Goal: Task Accomplishment & Management: Manage account settings

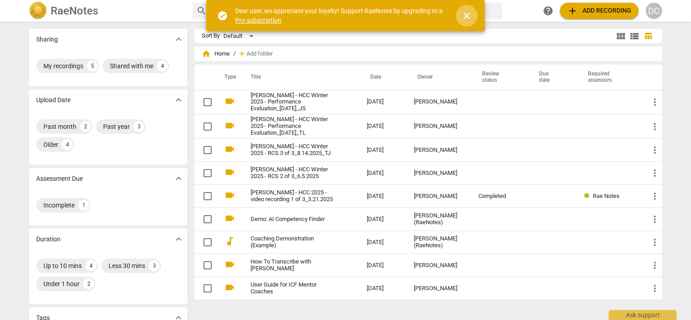
click at [468, 17] on span "close" at bounding box center [466, 15] width 11 height 11
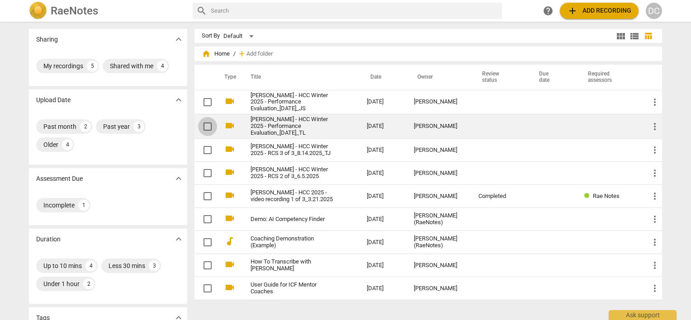
click at [203, 128] on input "checkbox" at bounding box center [207, 126] width 19 height 11
checkbox input "false"
click at [290, 128] on link "[PERSON_NAME] - HCC Winter 2025 - Performance Evaluation_[DATE]_TL" at bounding box center [292, 126] width 84 height 20
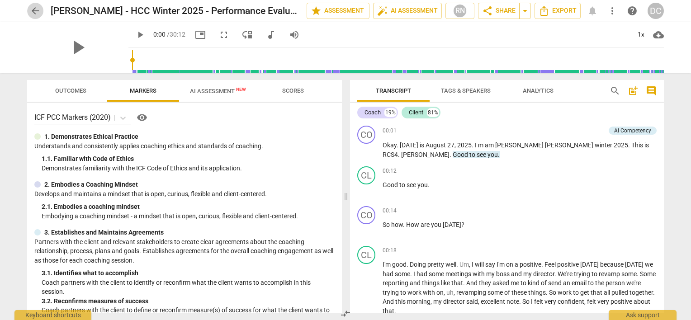
click at [32, 11] on span "arrow_back" at bounding box center [35, 10] width 11 height 11
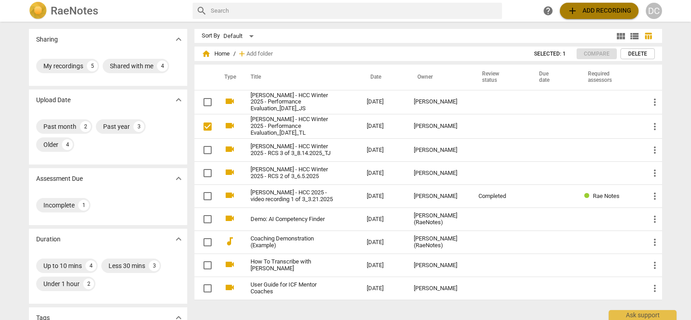
click at [592, 10] on span "add Add recording" at bounding box center [599, 10] width 64 height 11
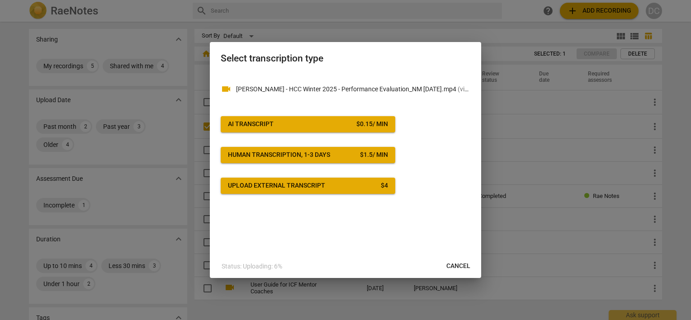
click at [323, 128] on span "AI Transcript $ 0.15 / min" at bounding box center [308, 124] width 160 height 9
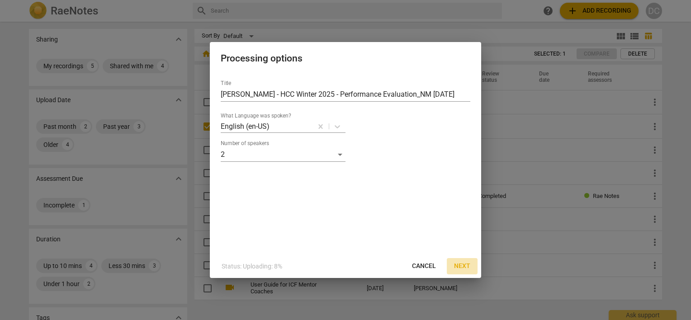
click at [463, 269] on span "Next" at bounding box center [462, 266] width 16 height 9
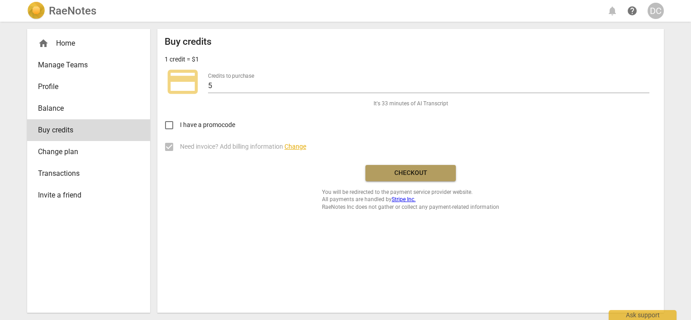
click at [405, 175] on span "Checkout" at bounding box center [411, 173] width 76 height 9
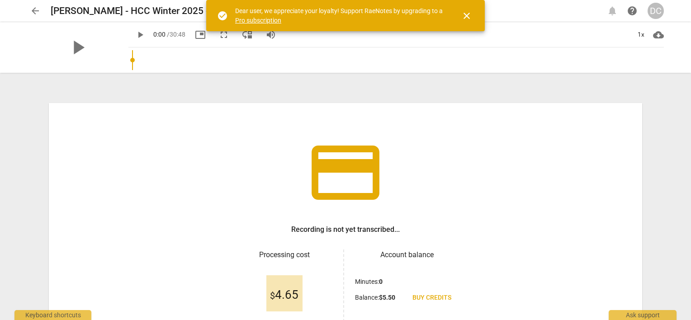
click at [465, 12] on span "close" at bounding box center [466, 15] width 11 height 11
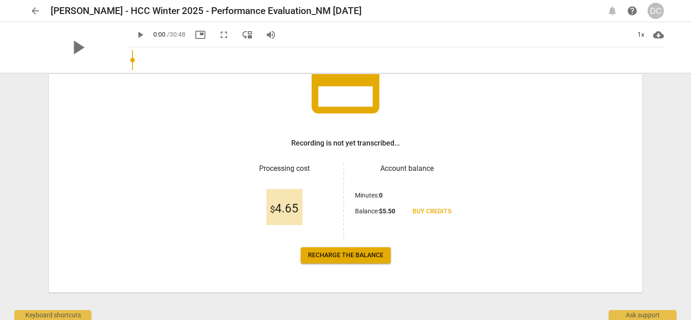
scroll to position [88, 0]
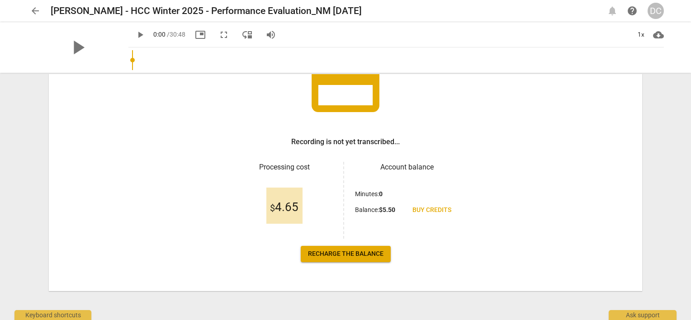
click at [365, 255] on span "Recharge the balance" at bounding box center [346, 254] width 76 height 9
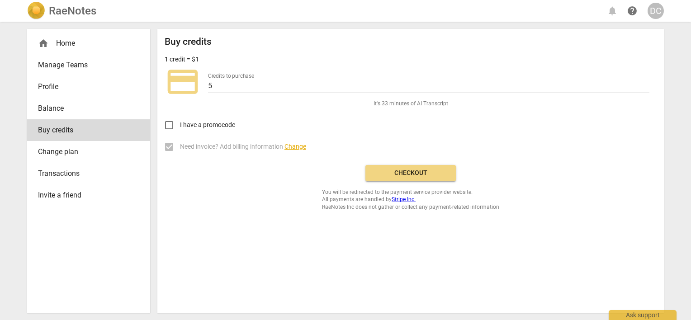
click at [399, 176] on span "Checkout" at bounding box center [411, 173] width 76 height 9
click at [67, 44] on div "home Home" at bounding box center [85, 43] width 94 height 11
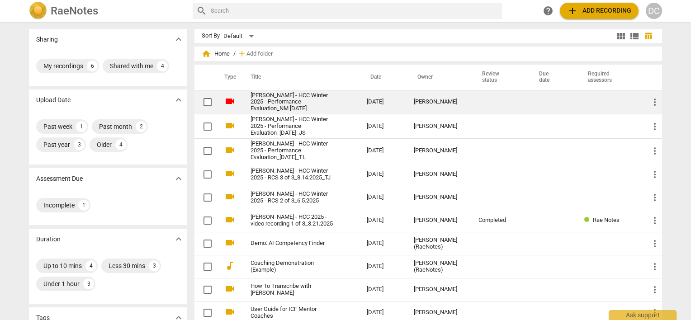
click at [275, 102] on link "Dina M Coppola - HCC Winter 2025 - Performance Evaluation_NM 9 22 2025" at bounding box center [292, 102] width 84 height 20
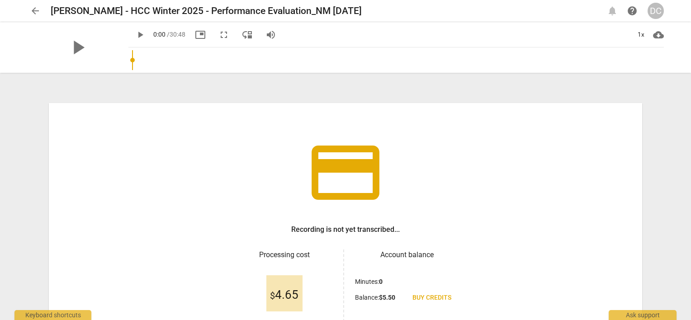
scroll to position [88, 0]
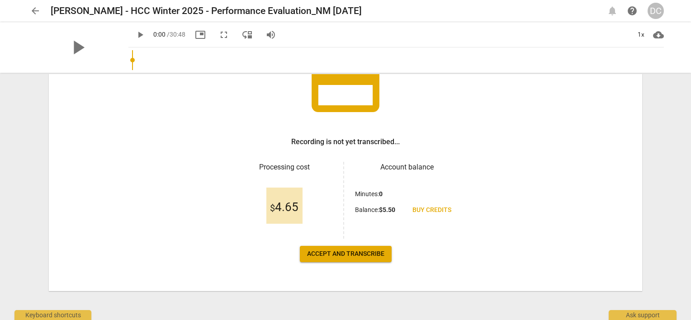
click at [374, 253] on span "Accept and transcribe" at bounding box center [345, 254] width 77 height 9
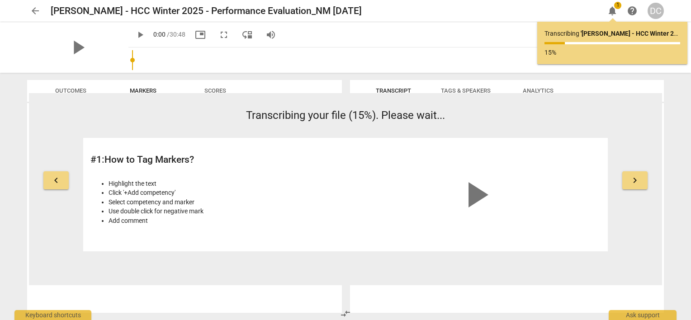
click at [35, 8] on span "arrow_back" at bounding box center [35, 10] width 11 height 11
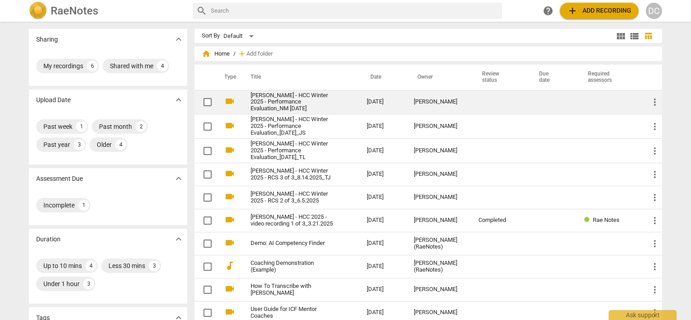
click at [269, 97] on link "Dina M Coppola - HCC Winter 2025 - Performance Evaluation_NM 9 22 2025" at bounding box center [292, 102] width 84 height 20
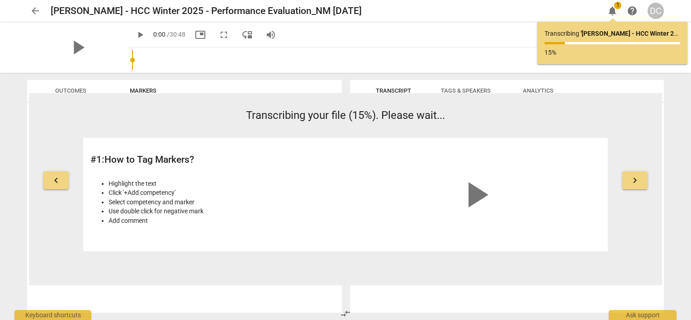
click at [33, 11] on span "arrow_back" at bounding box center [35, 10] width 11 height 11
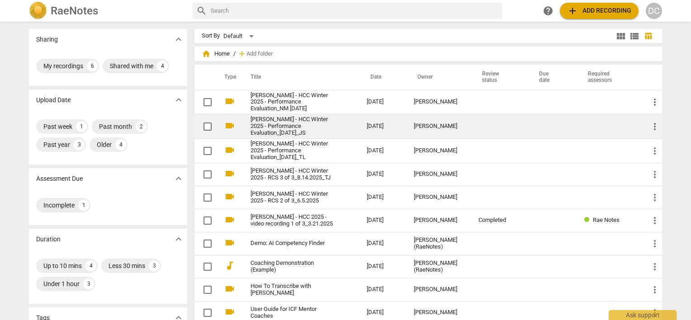
click at [268, 127] on link "Dina M. Coppola - HCC Winter 2025 - Performance Evaluation_9.4.2025_JS" at bounding box center [292, 126] width 84 height 20
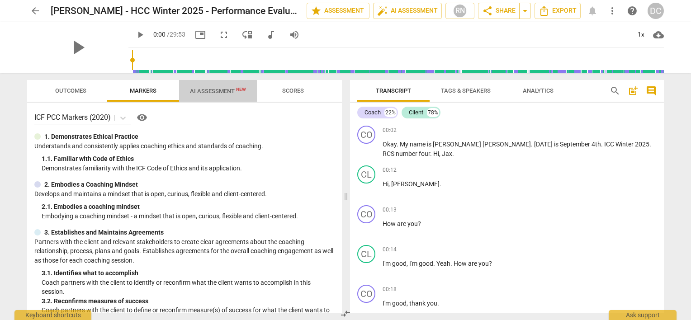
click at [213, 91] on span "AI Assessment New" at bounding box center [218, 91] width 56 height 7
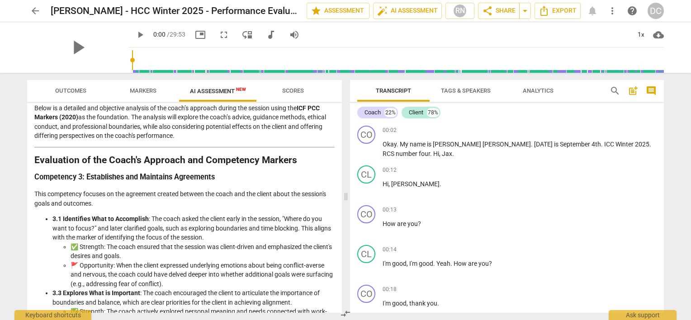
scroll to position [90, 0]
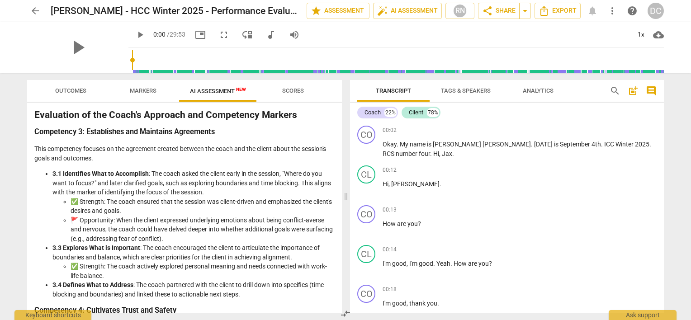
click at [38, 14] on span "arrow_back" at bounding box center [35, 10] width 11 height 11
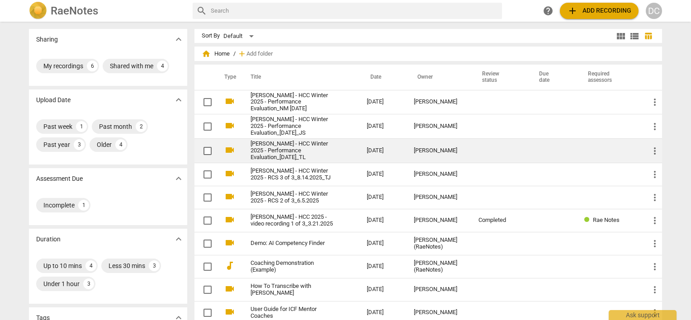
click at [273, 149] on link "Dina M. Coppola - HCC Winter 2025 - Performance Evaluation_8.27.2025_TL" at bounding box center [292, 151] width 84 height 20
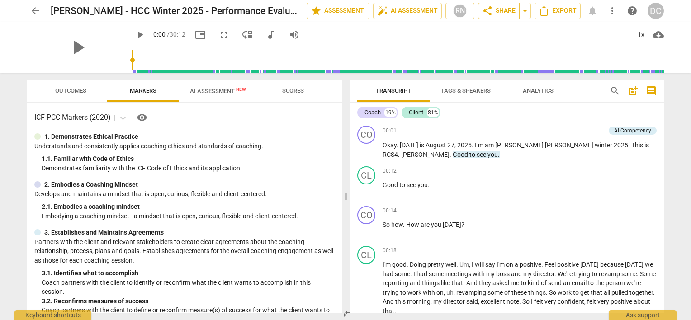
click at [227, 91] on span "AI Assessment New" at bounding box center [218, 91] width 56 height 7
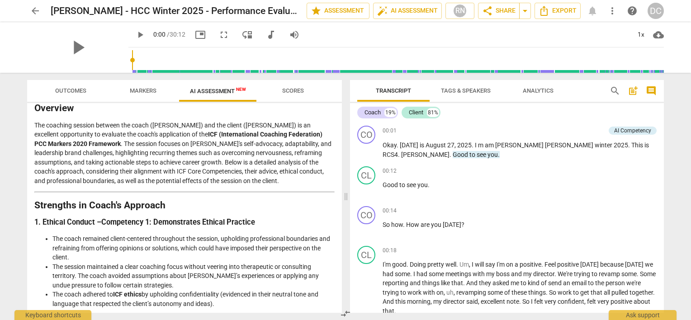
scroll to position [90, 0]
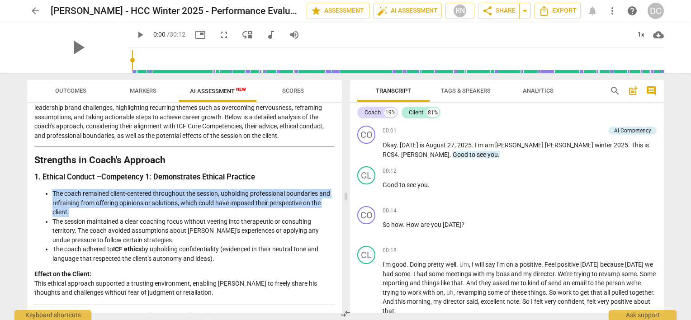
drag, startPoint x: 53, startPoint y: 196, endPoint x: 69, endPoint y: 208, distance: 19.6
click at [69, 208] on li "The coach remained client-centered throughout the session, upholding profession…" at bounding box center [193, 203] width 282 height 28
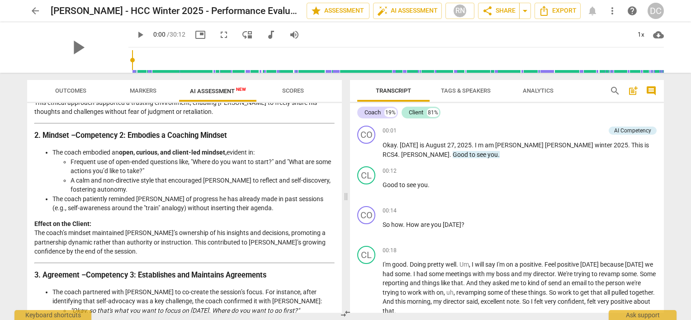
scroll to position [317, 0]
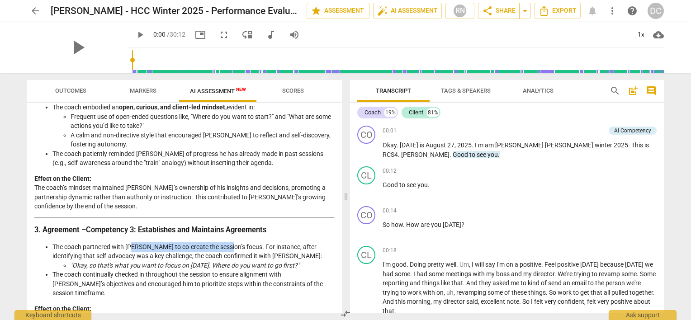
drag, startPoint x: 133, startPoint y: 246, endPoint x: 224, endPoint y: 244, distance: 91.4
click at [224, 244] on li "The coach partnered with Tony to co-create the session’s focus. For instance, a…" at bounding box center [193, 256] width 282 height 28
drag, startPoint x: 53, startPoint y: 257, endPoint x: 94, endPoint y: 254, distance: 40.4
click at [94, 254] on li "The coach partnered with Tony to co-create the session’s focus. For instance, a…" at bounding box center [193, 256] width 282 height 28
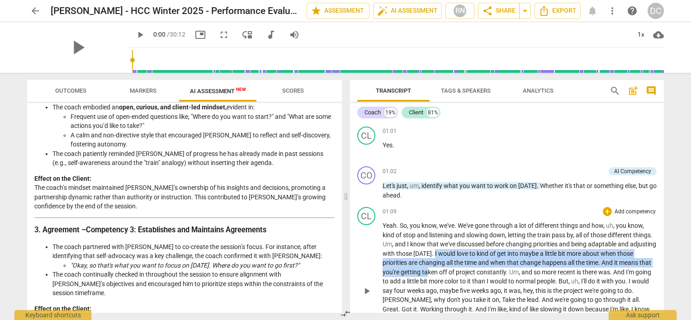
drag, startPoint x: 459, startPoint y: 252, endPoint x: 461, endPoint y: 269, distance: 16.8
click at [461, 269] on p "Yeah . So , you know , we've . We've gone through a lot of different things and…" at bounding box center [520, 290] width 274 height 139
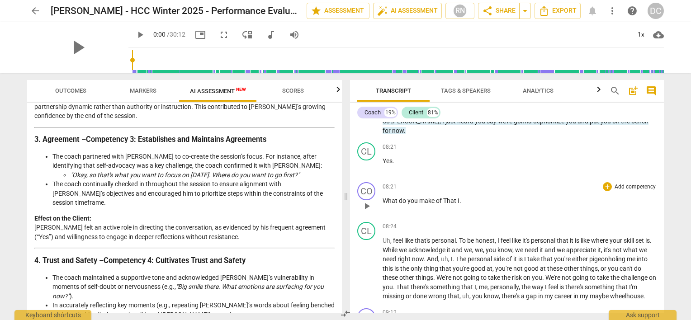
scroll to position [1364, 0]
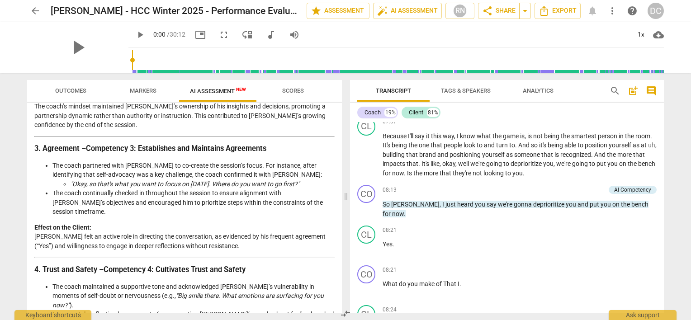
click at [27, 11] on div "arrow_back Dina M. Coppola - HCC Winter 2025 - Performance Evaluation_8.27.2025…" at bounding box center [345, 11] width 676 height 22
click at [30, 11] on span "arrow_back" at bounding box center [35, 10] width 11 height 11
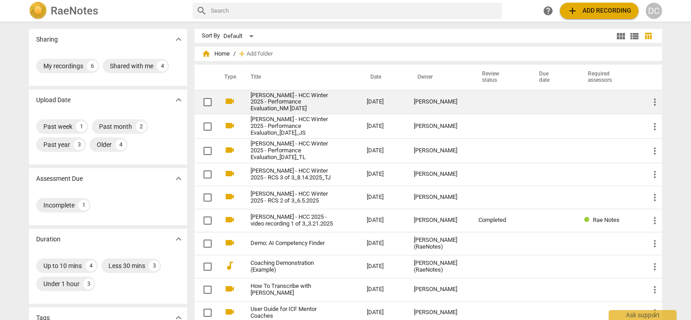
click at [283, 99] on link "Dina M Coppola - HCC Winter 2025 - Performance Evaluation_NM 9 22 2025" at bounding box center [292, 102] width 84 height 20
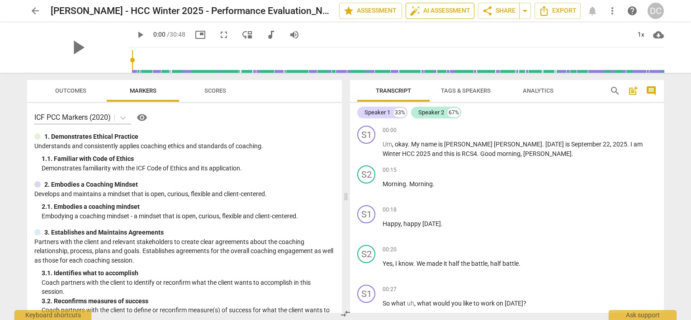
click at [454, 7] on span "auto_fix_high AI Assessment" at bounding box center [440, 10] width 61 height 11
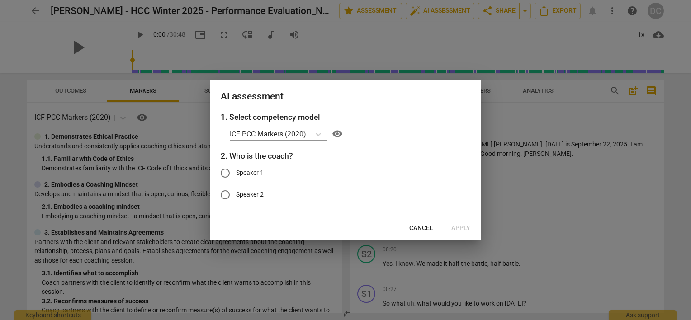
click at [431, 230] on span "Cancel" at bounding box center [421, 228] width 24 height 9
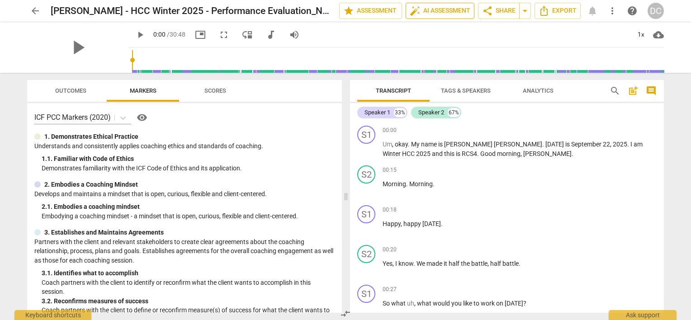
click at [430, 9] on span "auto_fix_high AI Assessment" at bounding box center [440, 10] width 61 height 11
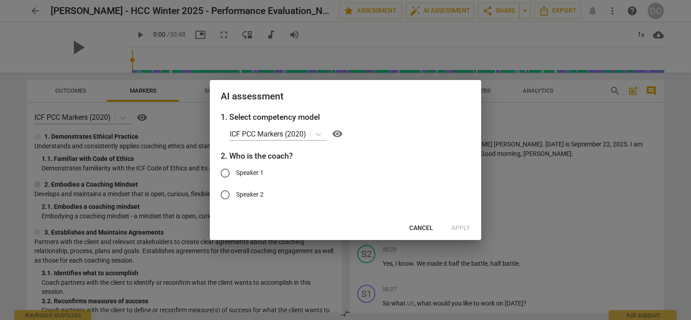
click at [222, 172] on input "Speaker 1" at bounding box center [225, 173] width 22 height 22
radio input "true"
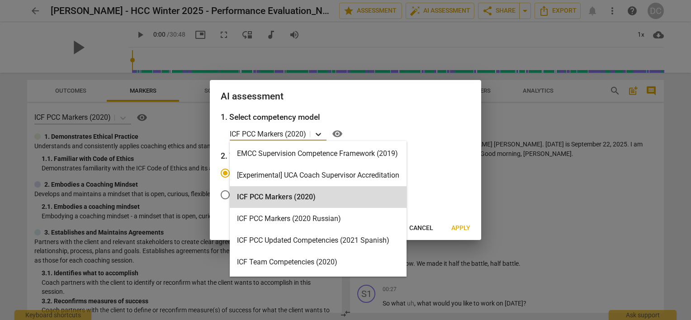
click at [317, 131] on icon at bounding box center [318, 134] width 9 height 9
click at [320, 132] on icon at bounding box center [318, 134] width 9 height 9
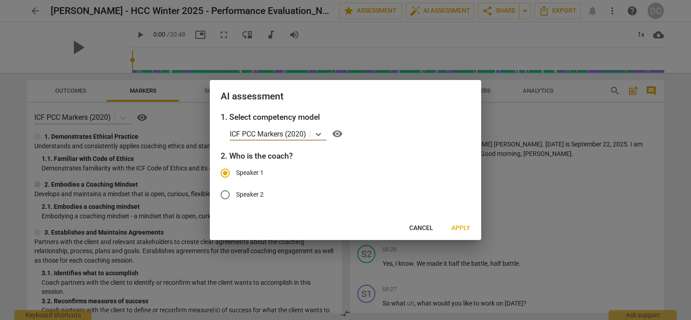
click at [462, 226] on span "Apply" at bounding box center [460, 228] width 19 height 9
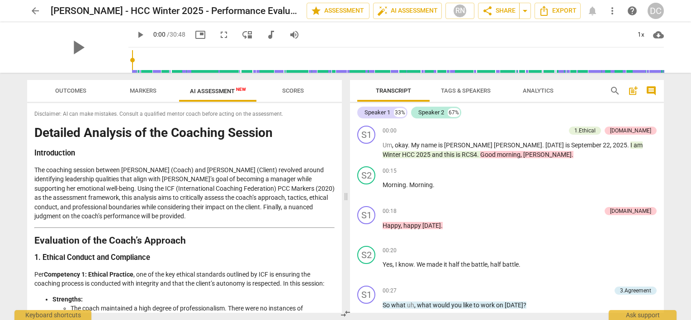
drag, startPoint x: 123, startPoint y: 314, endPoint x: 113, endPoint y: 313, distance: 10.0
click at [123, 314] on div "Outcomes Markers AI Assessment New Scores Disclaimer: AI can make mistakes. Con…" at bounding box center [183, 196] width 326 height 247
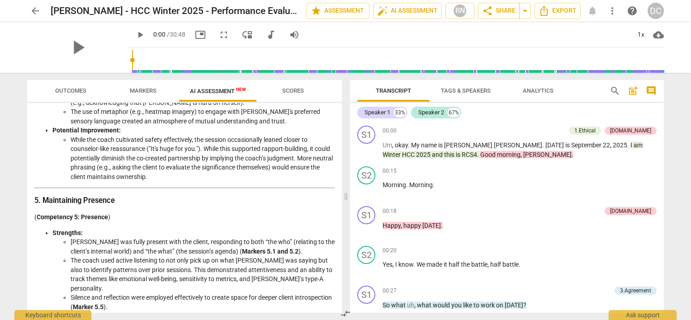
scroll to position [747, 0]
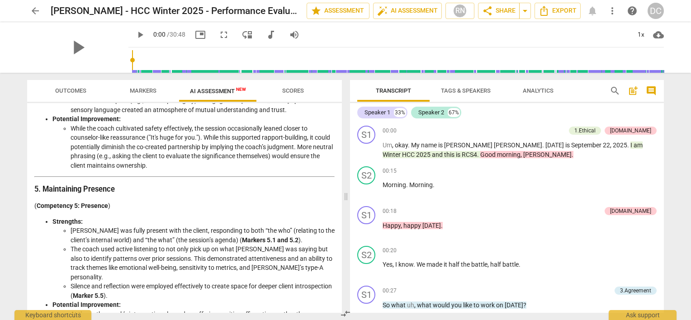
click at [34, 11] on span "arrow_back" at bounding box center [35, 10] width 11 height 11
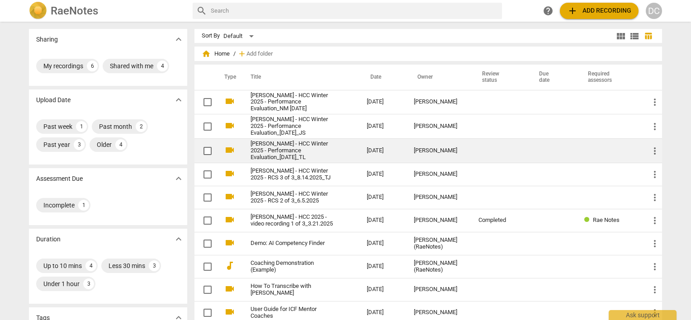
click at [274, 148] on link "Dina M. Coppola - HCC Winter 2025 - Performance Evaluation_8.27.2025_TL" at bounding box center [292, 151] width 84 height 20
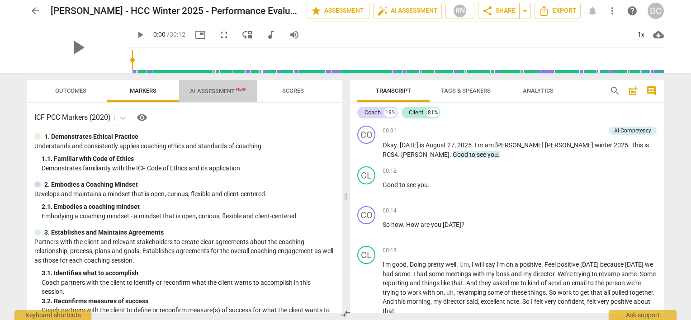
click at [213, 89] on span "AI Assessment New" at bounding box center [218, 91] width 56 height 7
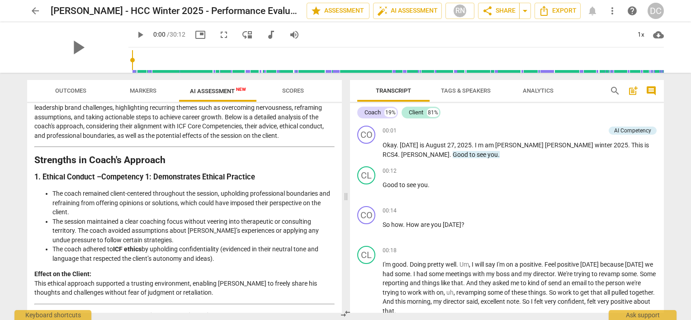
scroll to position [136, 0]
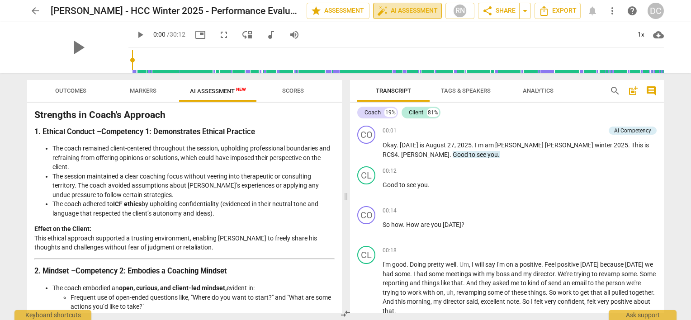
click at [423, 13] on span "auto_fix_high AI Assessment" at bounding box center [407, 10] width 61 height 11
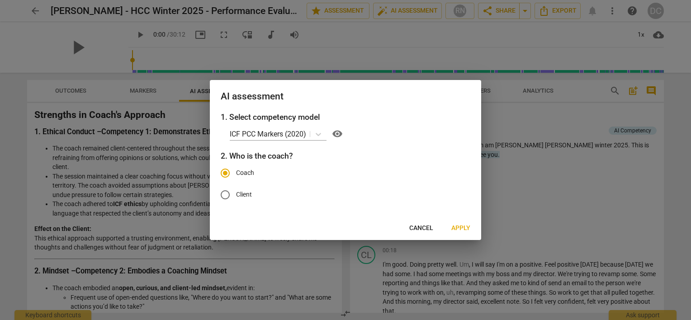
click at [463, 228] on span "Apply" at bounding box center [460, 228] width 19 height 9
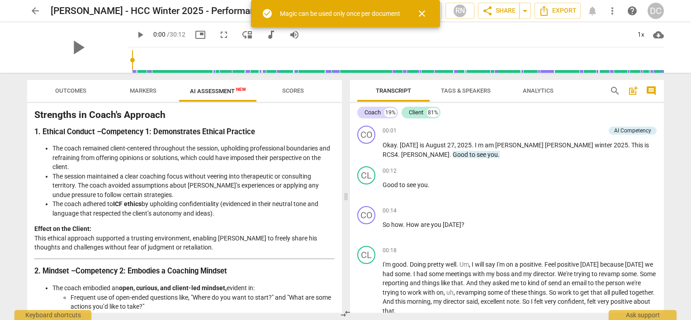
click at [421, 9] on span "close" at bounding box center [421, 13] width 11 height 11
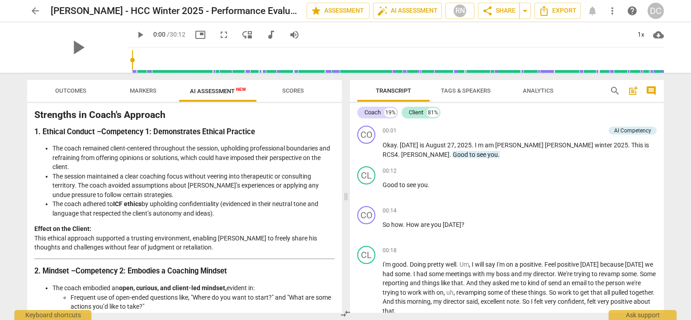
click at [37, 10] on span "arrow_back" at bounding box center [35, 10] width 11 height 11
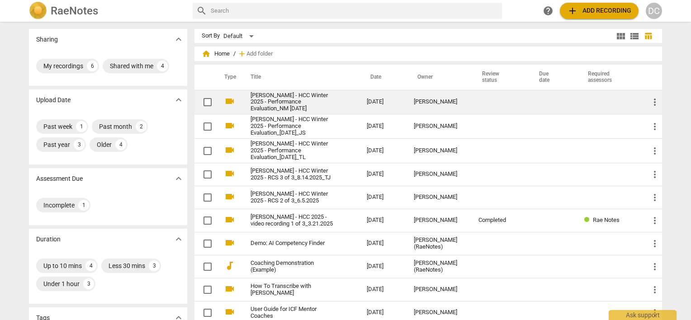
click at [293, 101] on link "Dina M Coppola - HCC Winter 2025 - Performance Evaluation_NM 9 22 2025" at bounding box center [292, 102] width 84 height 20
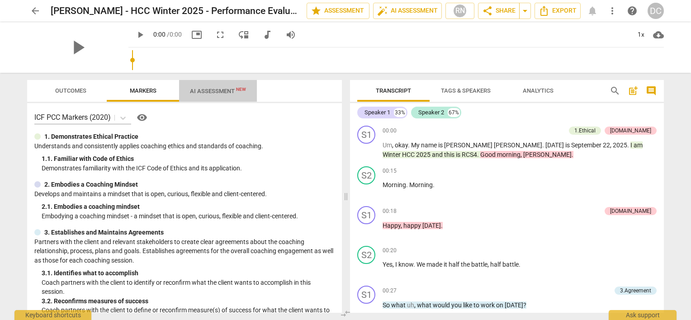
click at [223, 88] on span "AI Assessment New" at bounding box center [218, 91] width 56 height 7
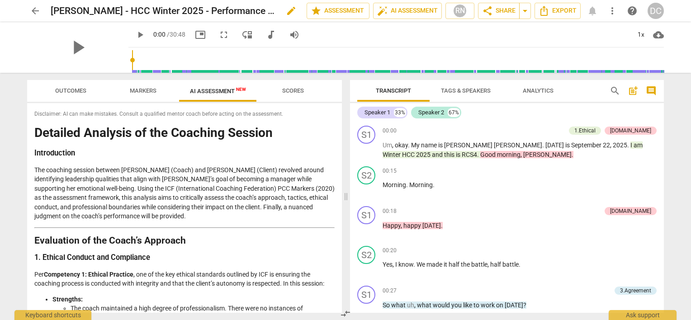
click at [73, 13] on div "arrow_back Dina M Coppola - HCC Winter 2025 - Performance Evaluation_NM 9 22 20…" at bounding box center [345, 11] width 676 height 22
click at [32, 11] on span "arrow_back" at bounding box center [35, 10] width 11 height 11
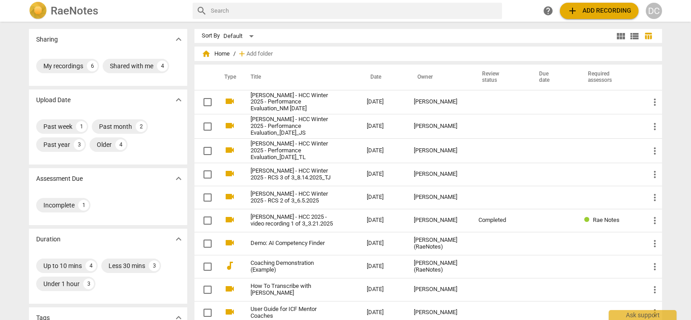
click at [591, 11] on span "add Add recording" at bounding box center [599, 10] width 64 height 11
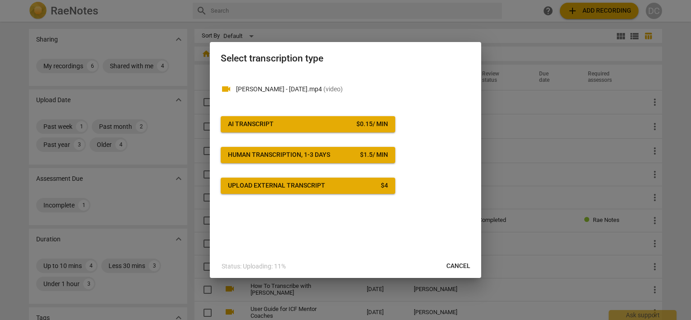
click at [458, 266] on span "Cancel" at bounding box center [458, 266] width 24 height 9
click at [353, 160] on button "Human transcription, 1-3 days $ 1.5 / min" at bounding box center [308, 155] width 175 height 16
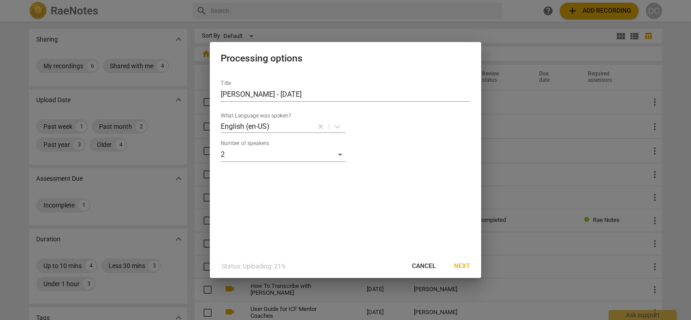
click at [470, 265] on button "Next" at bounding box center [462, 266] width 31 height 16
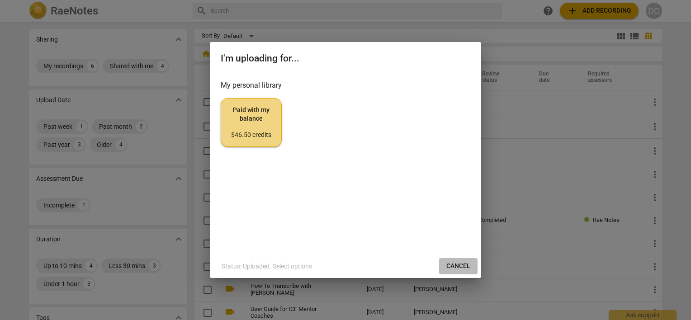
click at [456, 269] on span "Cancel" at bounding box center [458, 266] width 24 height 9
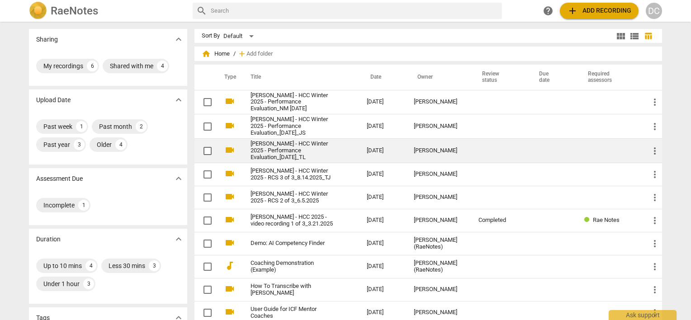
click at [273, 148] on link "Dina M. Coppola - HCC Winter 2025 - Performance Evaluation_8.27.2025_TL" at bounding box center [292, 151] width 84 height 20
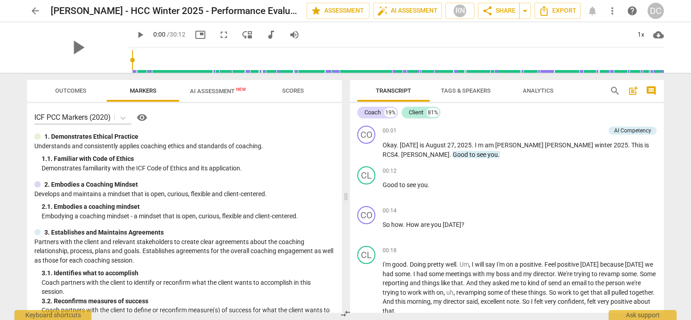
drag, startPoint x: 660, startPoint y: 125, endPoint x: 664, endPoint y: 161, distance: 36.8
click at [664, 161] on div "Transcript Tags & Speakers Analytics search post_add comment Coach 19% Client 8…" at bounding box center [508, 196] width 325 height 247
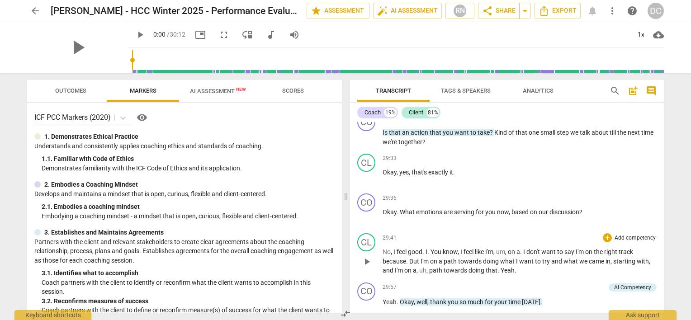
scroll to position [4820, 0]
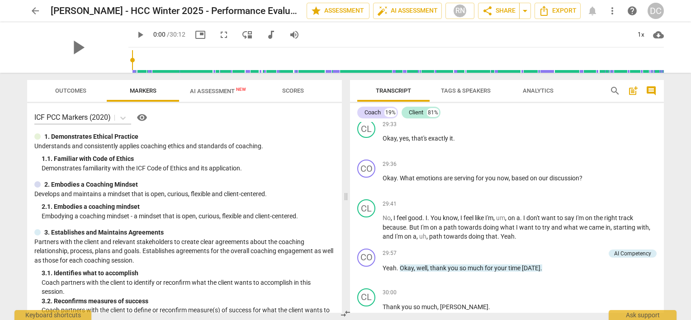
click at [222, 90] on span "AI Assessment New" at bounding box center [218, 91] width 56 height 7
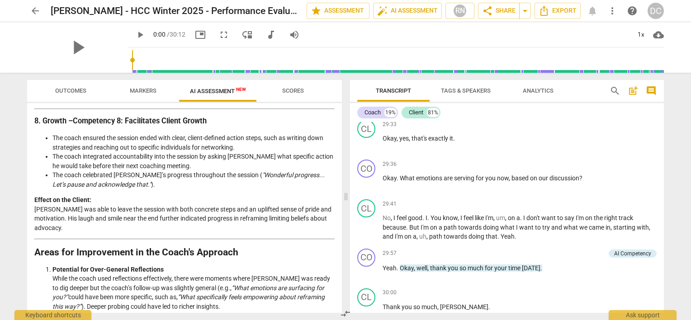
scroll to position [982, 0]
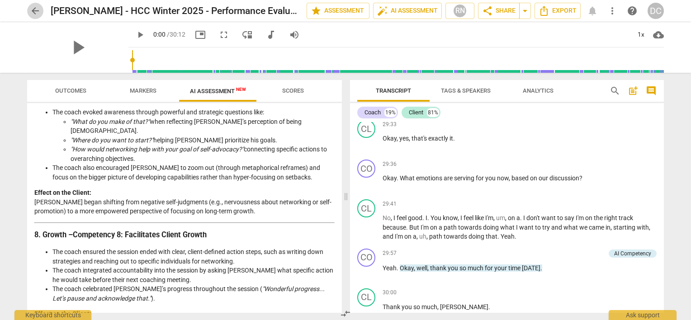
click at [35, 10] on span "arrow_back" at bounding box center [35, 10] width 11 height 11
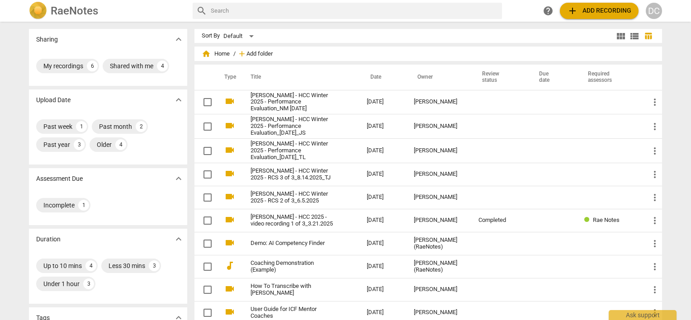
click at [246, 54] on span "Add folder" at bounding box center [259, 54] width 26 height 7
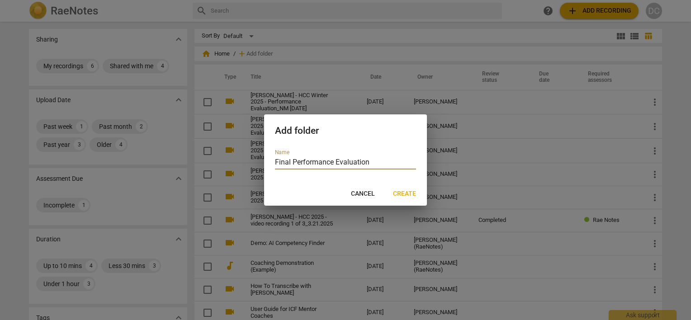
type input "Final Performance Evaluation"
click at [403, 189] on span "Create" at bounding box center [404, 193] width 23 height 9
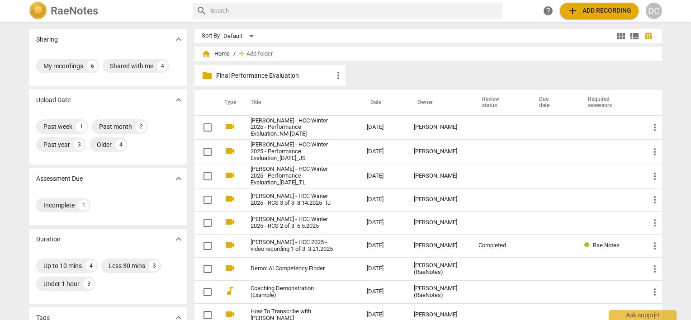
click at [242, 53] on span "add" at bounding box center [241, 53] width 9 height 9
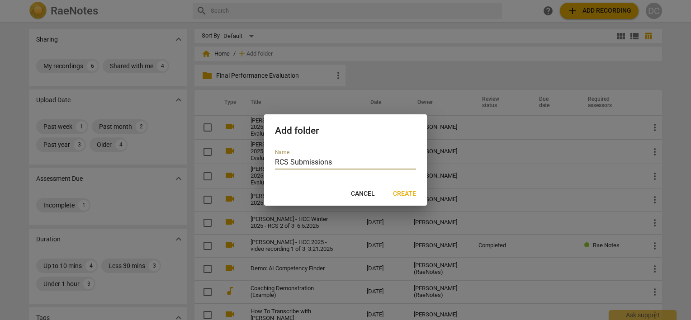
type input "RCS Submissions"
click at [415, 194] on span "Create" at bounding box center [404, 193] width 23 height 9
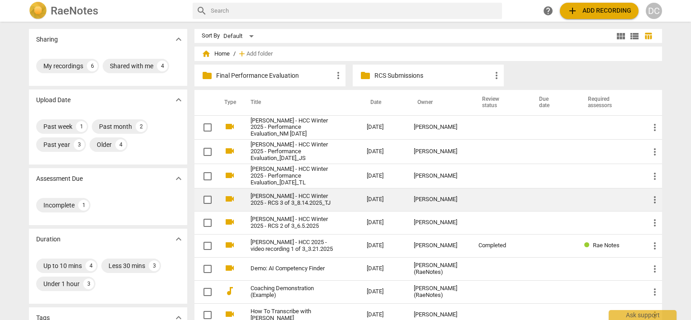
click at [204, 200] on input "checkbox" at bounding box center [207, 199] width 19 height 11
checkbox input "false"
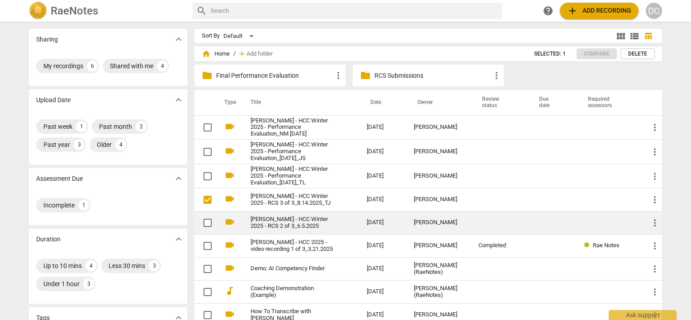
click at [205, 222] on input "checkbox" at bounding box center [207, 222] width 19 height 11
checkbox input "false"
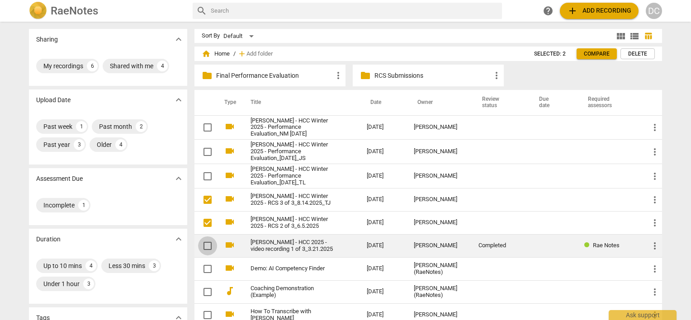
click at [203, 243] on input "checkbox" at bounding box center [207, 246] width 19 height 11
checkbox input "false"
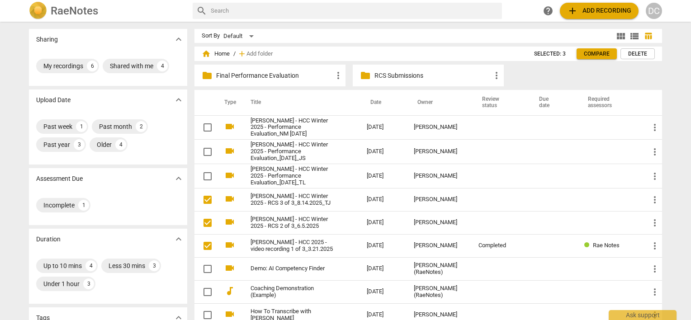
checkbox input "true"
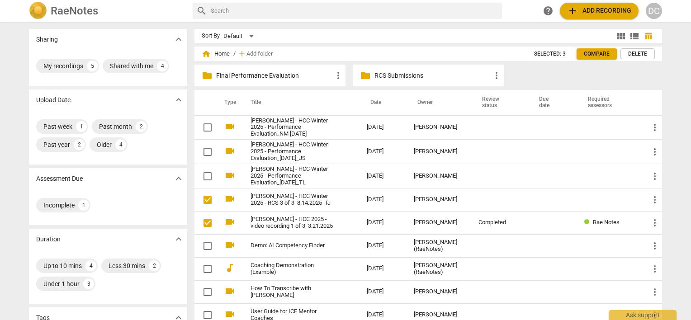
click at [492, 76] on span "more_vert" at bounding box center [496, 75] width 11 height 11
click at [503, 76] on li "Rename" at bounding box center [510, 76] width 41 height 22
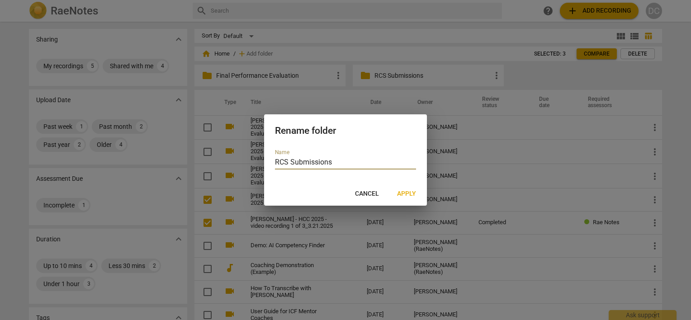
click at [276, 161] on input "RCS Submissions" at bounding box center [345, 162] width 141 height 13
click at [288, 161] on input "HCC| RCS Submissions" at bounding box center [345, 162] width 141 height 13
type input "HCC | RCS Submissions"
click at [412, 195] on span "Apply" at bounding box center [406, 193] width 19 height 9
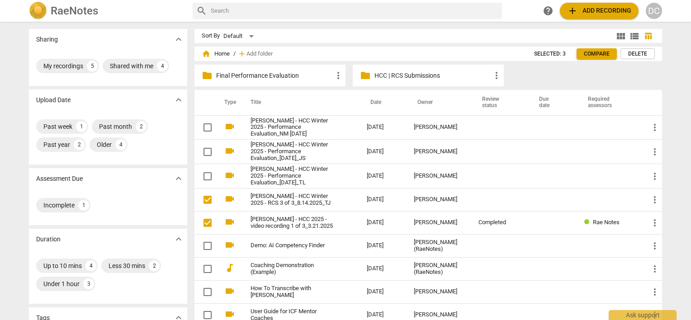
click at [338, 74] on span "more_vert" at bounding box center [338, 75] width 11 height 11
click at [357, 76] on li "Rename" at bounding box center [351, 76] width 41 height 22
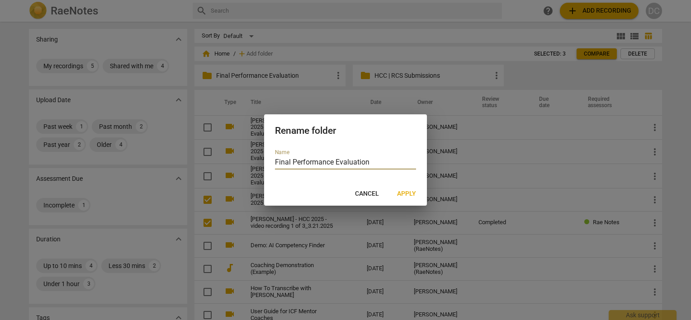
click at [274, 162] on div "Name Final Performance Evaluation" at bounding box center [345, 164] width 163 height 37
click at [275, 163] on input "Final Performance Evaluation" at bounding box center [345, 162] width 141 height 13
type input "HCC | Final Performance Evaluation"
click at [409, 193] on span "Apply" at bounding box center [406, 193] width 19 height 9
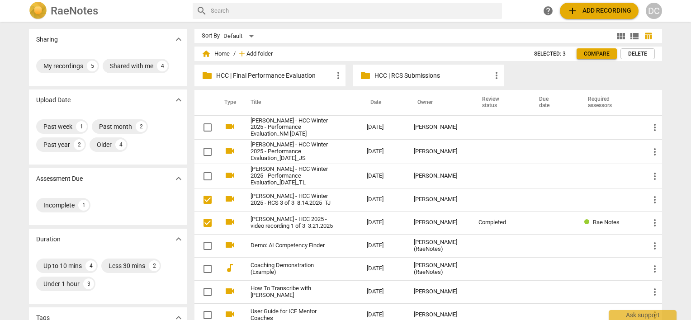
click at [254, 53] on span "Add folder" at bounding box center [259, 54] width 26 height 7
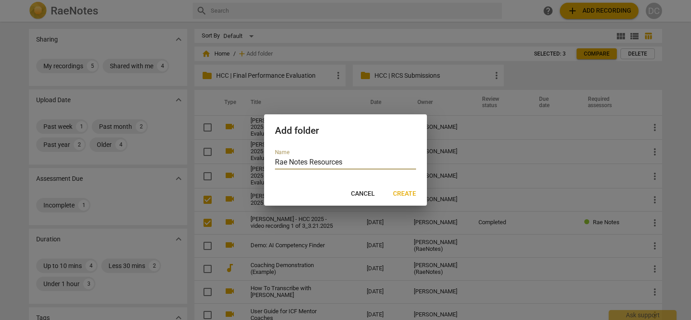
type input "Rae Notes Resources"
click at [401, 191] on span "Create" at bounding box center [404, 193] width 23 height 9
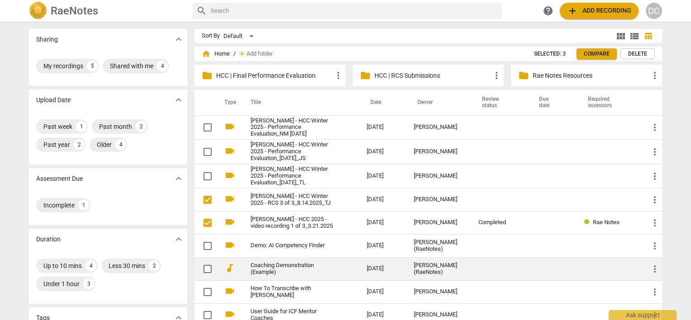
scroll to position [90, 0]
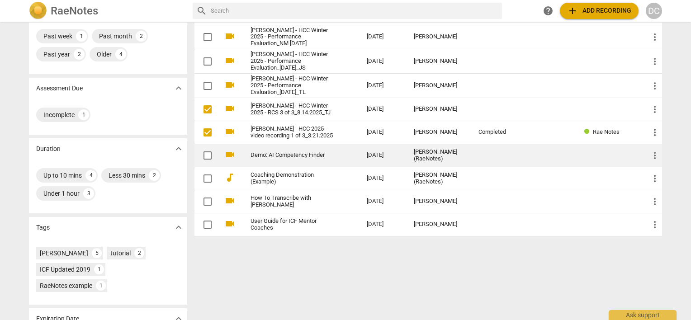
click at [209, 152] on input "checkbox" at bounding box center [207, 155] width 19 height 11
checkbox input "false"
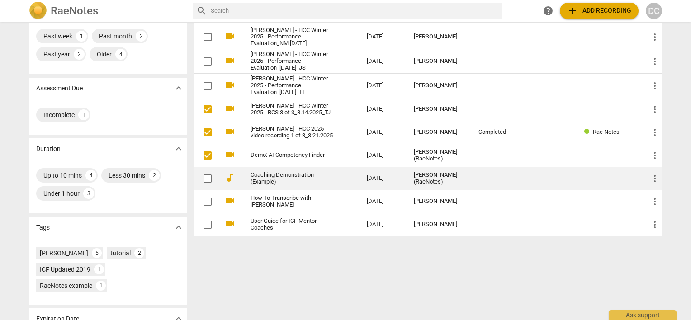
click at [206, 176] on input "checkbox" at bounding box center [207, 178] width 19 height 11
checkbox input "false"
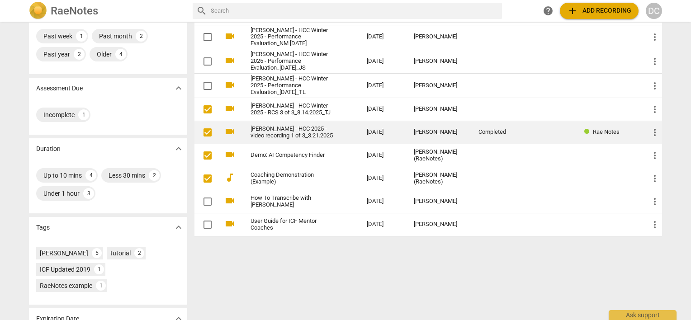
click at [203, 129] on input "checkbox" at bounding box center [207, 132] width 19 height 11
checkbox input "true"
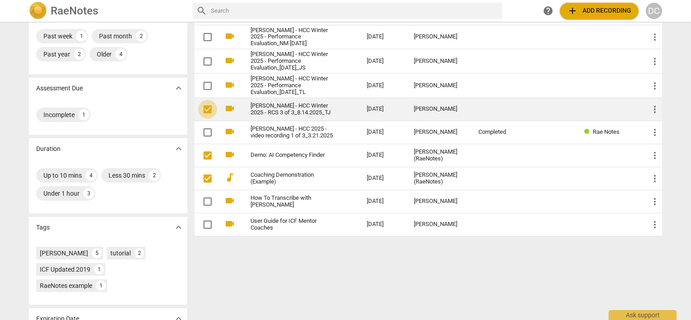
click at [207, 112] on input "checkbox" at bounding box center [207, 109] width 19 height 11
checkbox input "true"
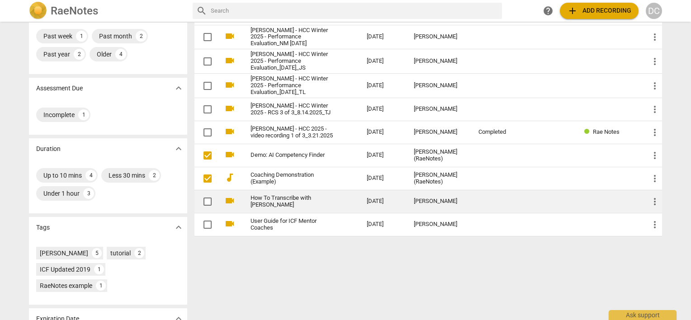
click at [208, 201] on input "checkbox" at bounding box center [207, 201] width 19 height 11
checkbox input "false"
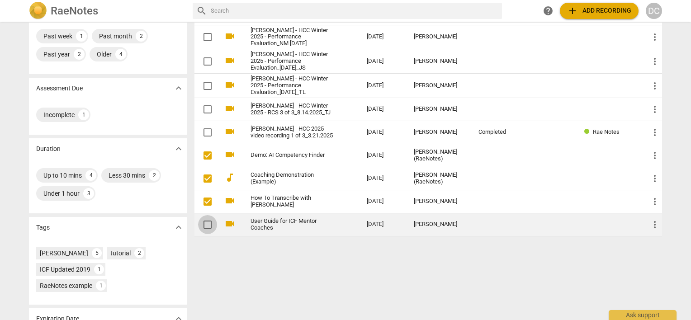
click at [206, 223] on input "checkbox" at bounding box center [207, 224] width 19 height 11
checkbox input "false"
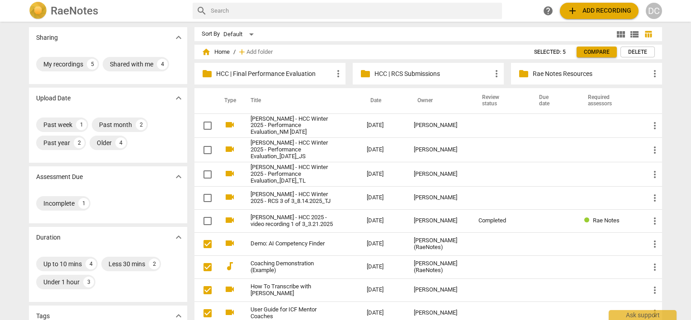
scroll to position [0, 0]
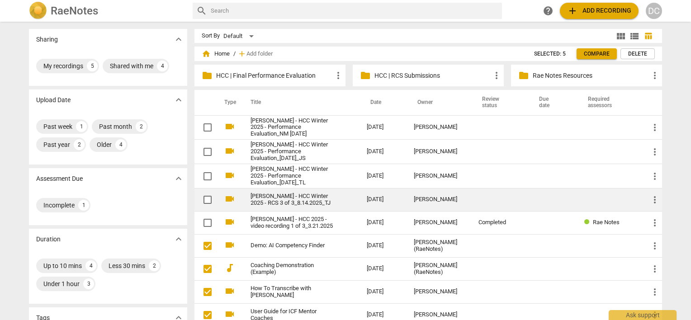
checkbox input "false"
checkbox input "true"
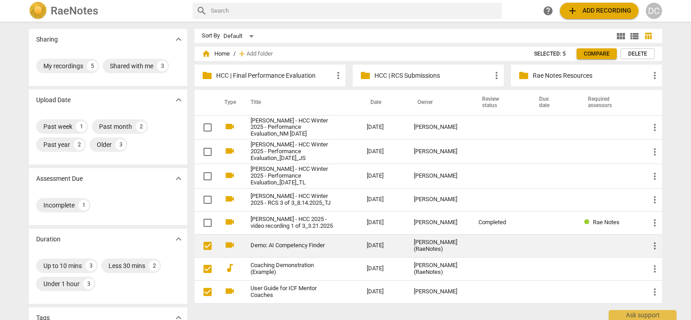
click at [206, 248] on input "checkbox" at bounding box center [207, 246] width 19 height 11
checkbox input "true"
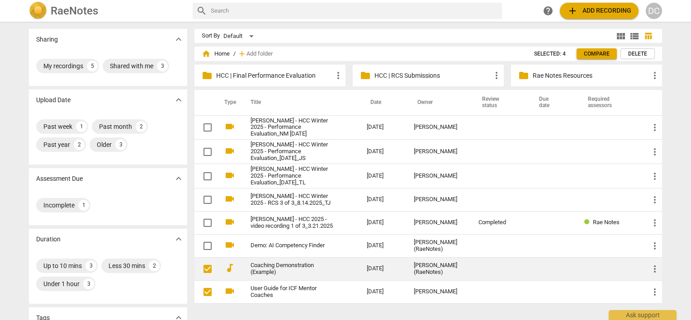
click at [203, 266] on input "checkbox" at bounding box center [207, 269] width 19 height 11
checkbox input "true"
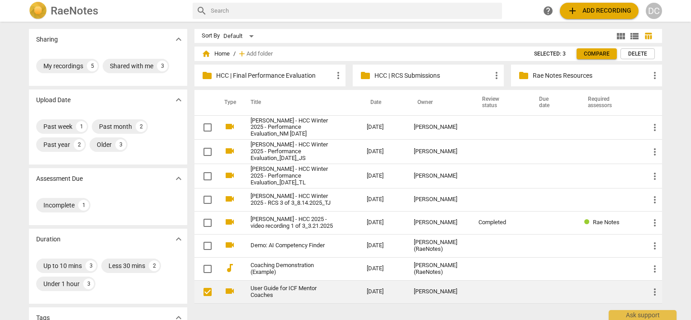
click at [204, 291] on input "checkbox" at bounding box center [207, 292] width 19 height 11
checkbox input "true"
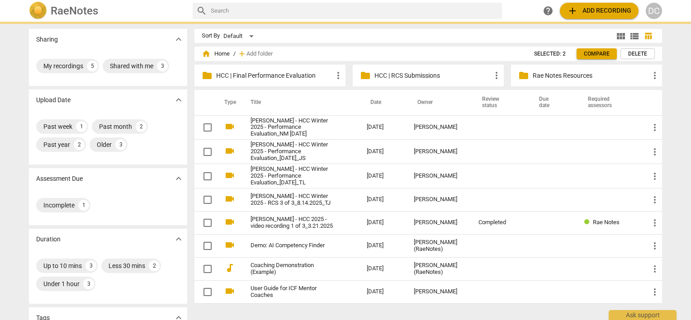
click at [438, 75] on p "HCC | RCS Submissions" at bounding box center [432, 75] width 117 height 9
checkbox input "false"
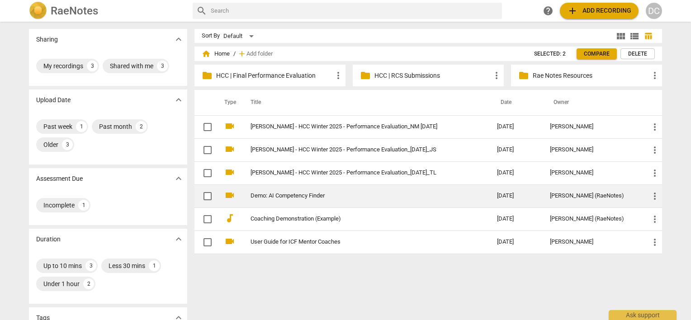
click at [589, 55] on span "Compare" at bounding box center [597, 54] width 26 height 8
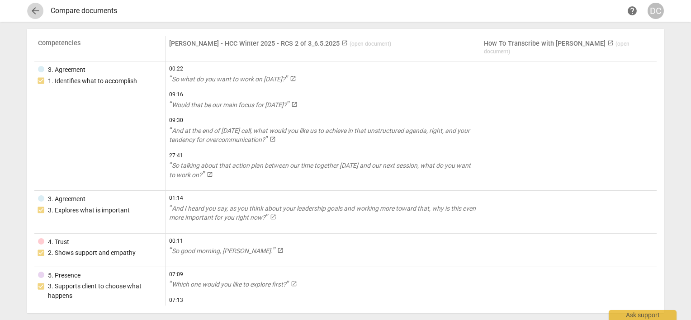
click at [33, 9] on span "arrow_back" at bounding box center [35, 10] width 11 height 11
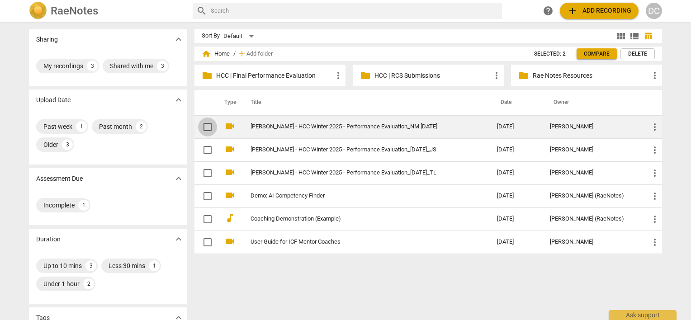
click at [208, 127] on input "checkbox" at bounding box center [207, 127] width 19 height 11
checkbox input "false"
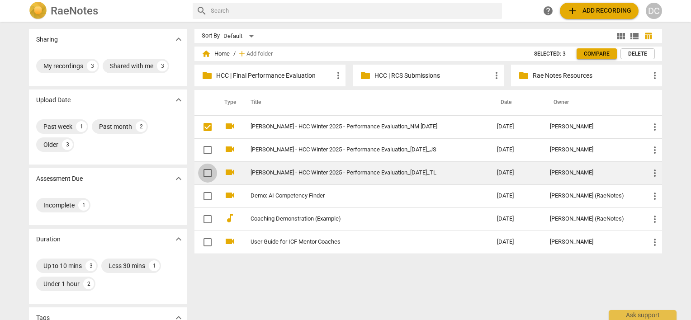
click at [204, 173] on input "checkbox" at bounding box center [207, 173] width 19 height 11
checkbox input "false"
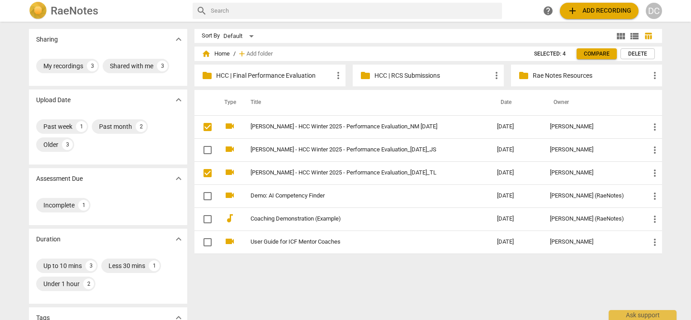
click at [593, 52] on span "Compare" at bounding box center [597, 54] width 26 height 8
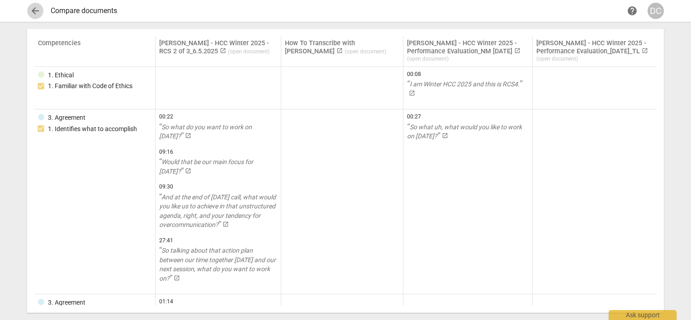
click at [38, 12] on span "arrow_back" at bounding box center [35, 10] width 11 height 11
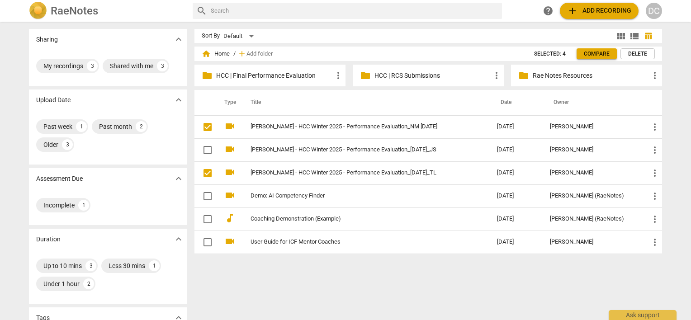
click at [426, 79] on p "HCC | RCS Submissions" at bounding box center [432, 75] width 117 height 9
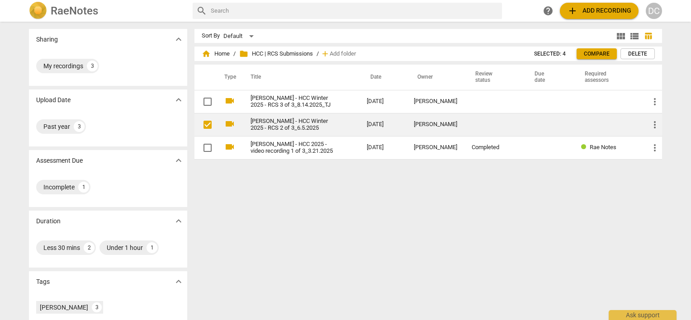
click at [208, 123] on input "checkbox" at bounding box center [207, 124] width 19 height 11
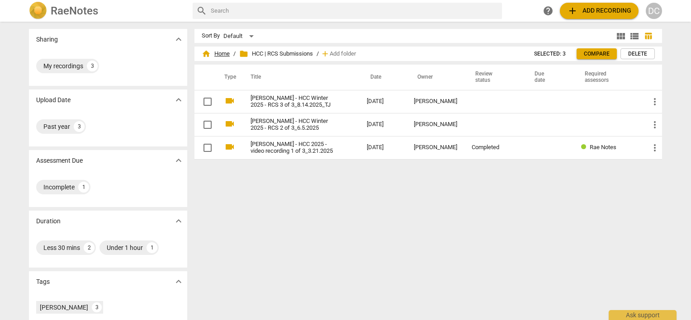
click at [221, 51] on span "home Home" at bounding box center [216, 53] width 28 height 9
checkbox input "false"
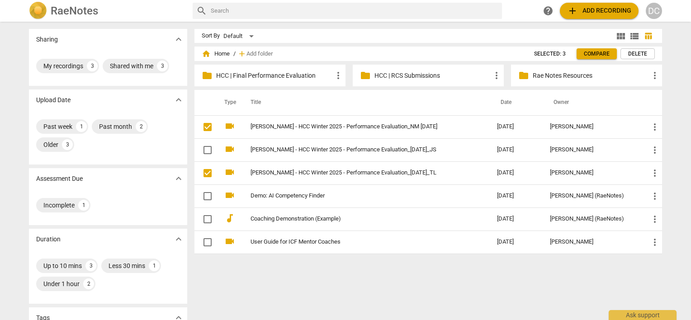
click at [592, 54] on span "Compare" at bounding box center [597, 54] width 26 height 8
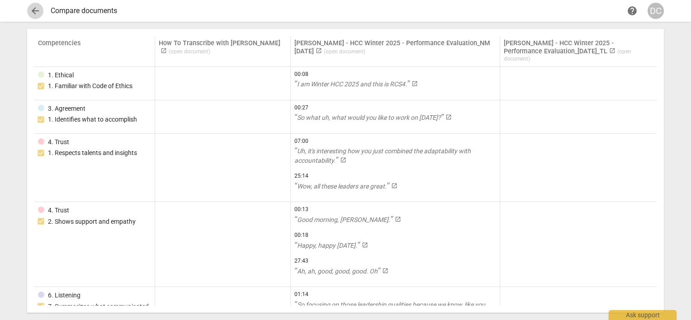
click at [32, 11] on span "arrow_back" at bounding box center [35, 10] width 11 height 11
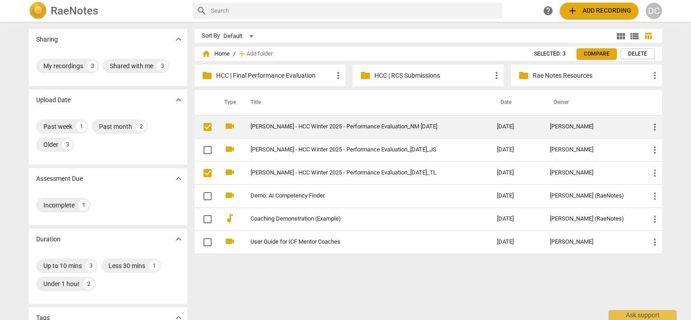
click at [203, 126] on input "checkbox" at bounding box center [207, 127] width 19 height 11
checkbox input "true"
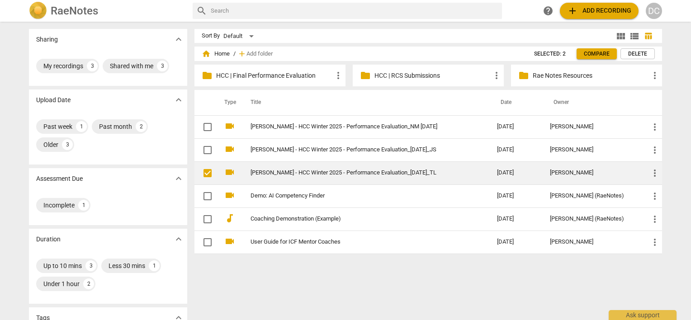
click at [265, 170] on link "Dina M. Coppola - HCC Winter 2025 - Performance Evaluation_8.27.2025_TL" at bounding box center [357, 173] width 214 height 7
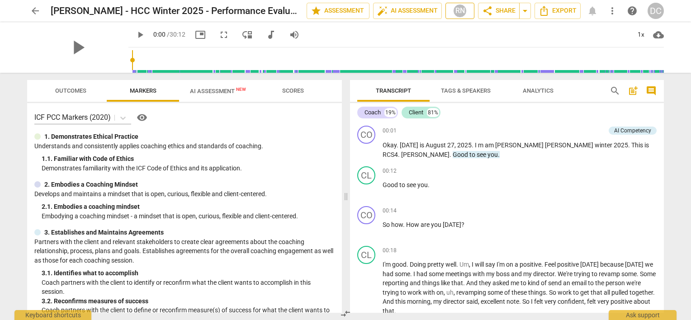
click at [454, 10] on div "RN" at bounding box center [460, 11] width 14 height 14
click at [204, 90] on div at bounding box center [345, 160] width 691 height 320
click at [207, 89] on span "AI Assessment New" at bounding box center [218, 91] width 56 height 7
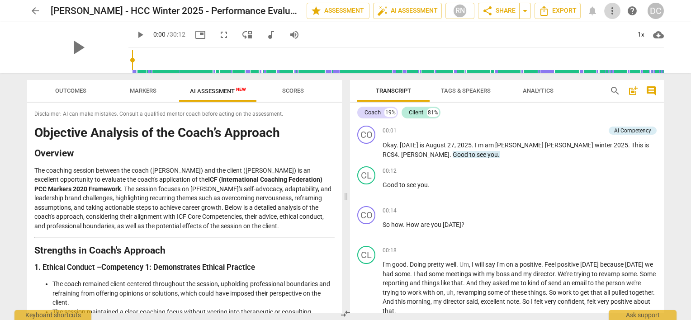
click at [610, 12] on span "more_vert" at bounding box center [612, 10] width 11 height 11
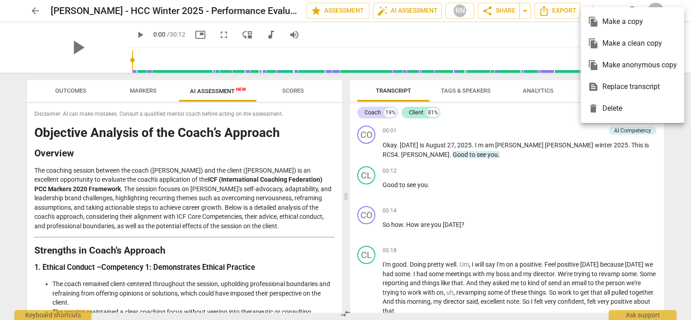
click at [515, 40] on div at bounding box center [345, 160] width 691 height 320
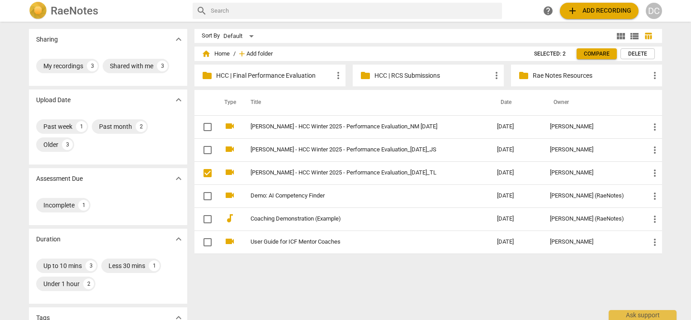
click at [251, 52] on span "Add folder" at bounding box center [259, 54] width 26 height 7
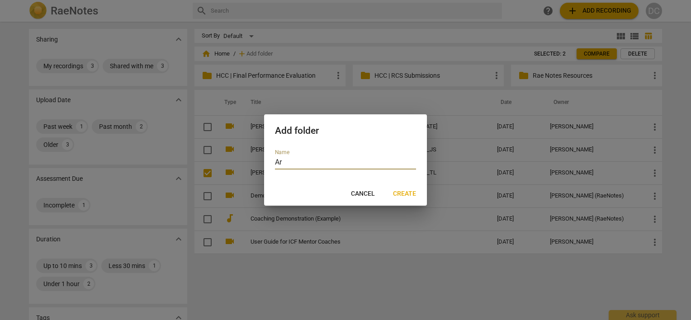
type input "A"
type input "HCC | Archive"
click at [400, 196] on span "Create" at bounding box center [404, 193] width 23 height 9
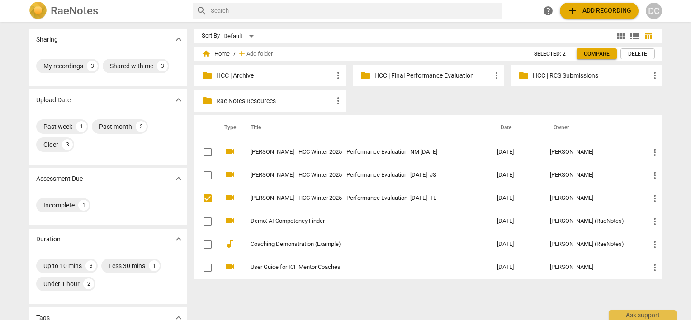
click at [493, 77] on span "more_vert" at bounding box center [496, 75] width 11 height 11
click at [505, 119] on li "Move" at bounding box center [510, 119] width 41 height 22
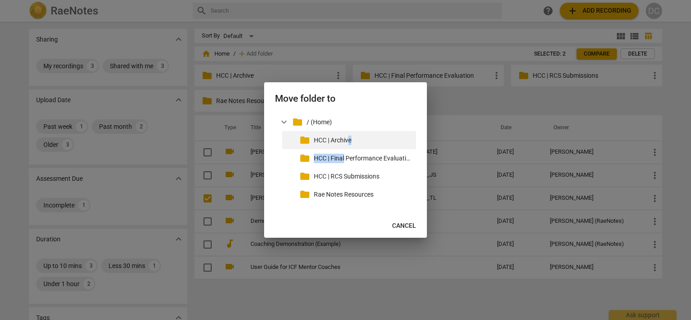
drag, startPoint x: 345, startPoint y: 161, endPoint x: 349, endPoint y: 132, distance: 28.7
click at [349, 132] on div "folder HCC | Archive folder HCC | Final Performance Evaluation folder HCC | RCS…" at bounding box center [349, 167] width 134 height 72
click at [403, 225] on span "Cancel" at bounding box center [404, 226] width 24 height 9
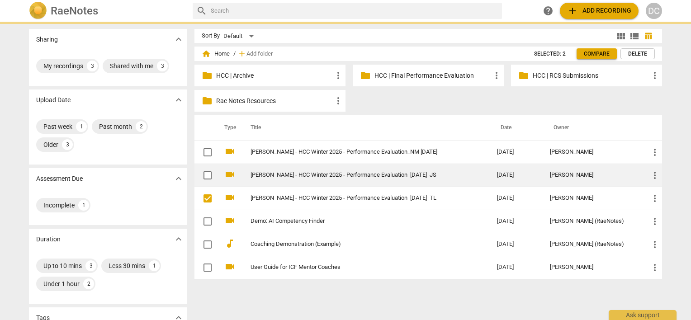
checkbox input "false"
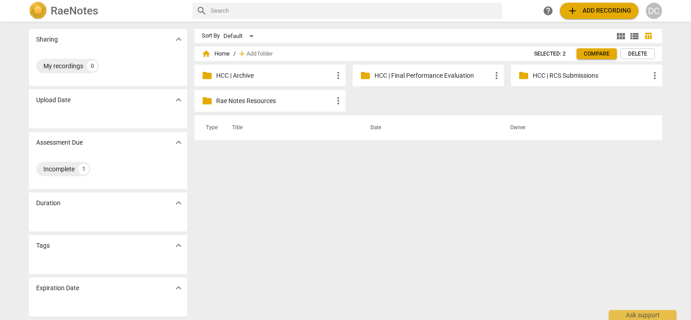
drag, startPoint x: 295, startPoint y: 150, endPoint x: 285, endPoint y: 101, distance: 50.3
click at [285, 101] on p "Rae Notes Resources" at bounding box center [274, 100] width 117 height 9
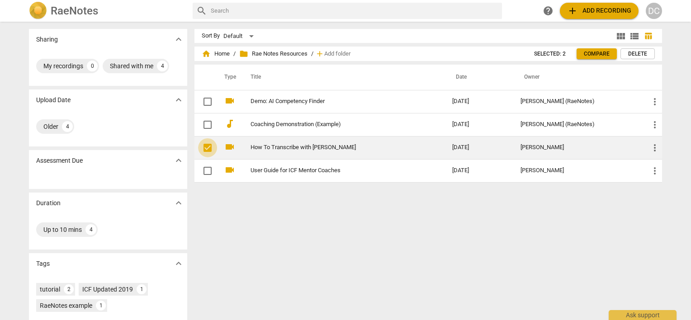
click at [206, 147] on input "checkbox" at bounding box center [207, 147] width 19 height 11
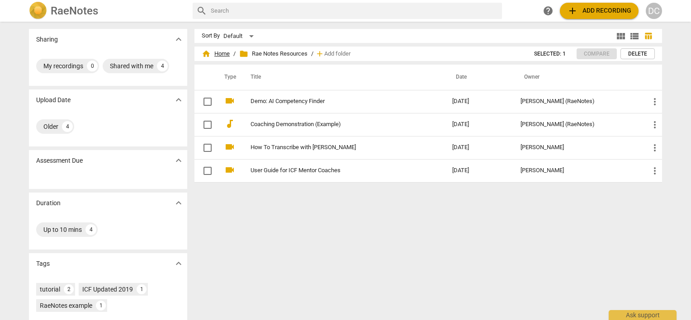
click at [217, 51] on span "home Home" at bounding box center [216, 53] width 28 height 9
checkbox input "false"
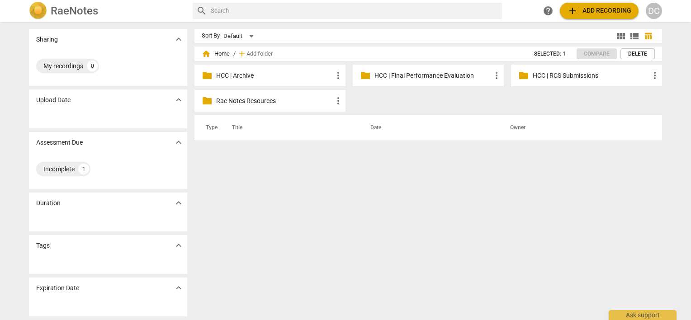
click at [591, 13] on span "add Add recording" at bounding box center [599, 10] width 64 height 11
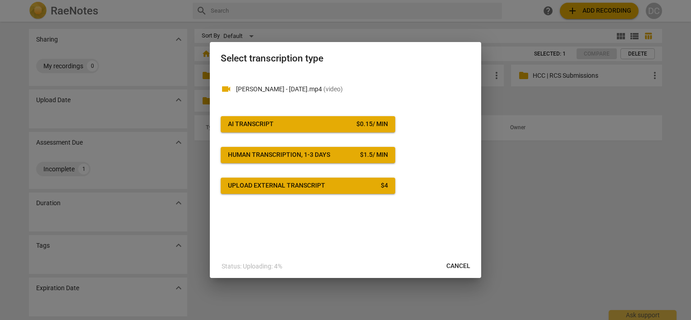
click at [320, 151] on div "Human transcription, 1-3 days" at bounding box center [279, 155] width 102 height 9
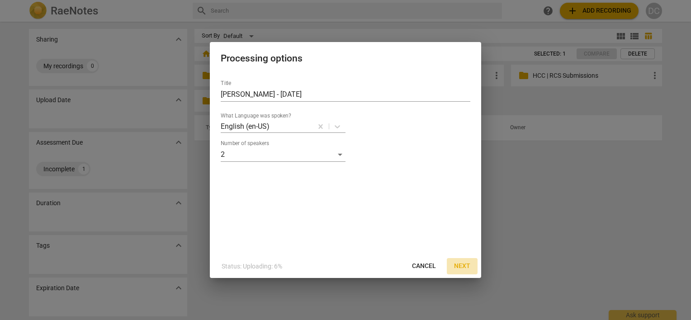
click at [462, 265] on span "Next" at bounding box center [462, 266] width 16 height 9
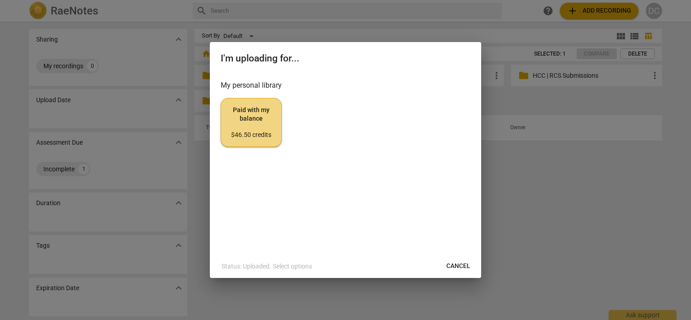
click at [255, 134] on div "$46.50 credits" at bounding box center [251, 135] width 46 height 9
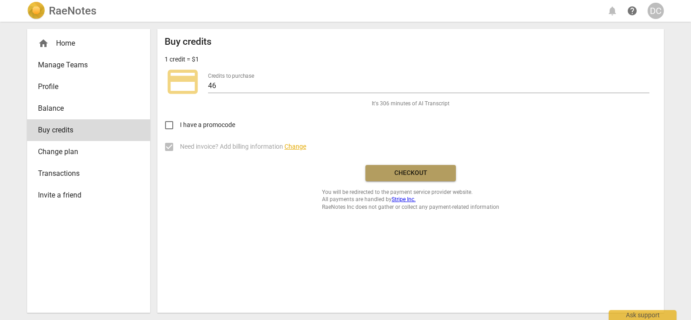
click at [389, 170] on span "Checkout" at bounding box center [411, 173] width 76 height 9
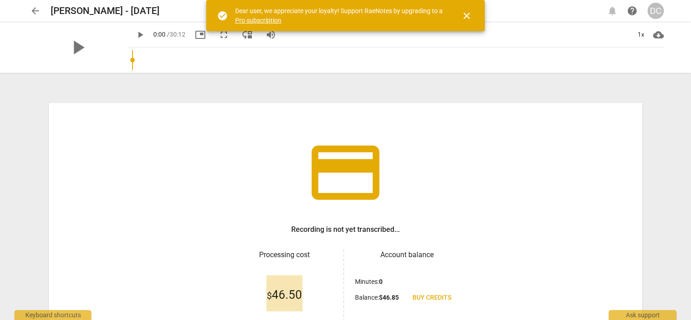
click at [467, 16] on span "close" at bounding box center [466, 15] width 11 height 11
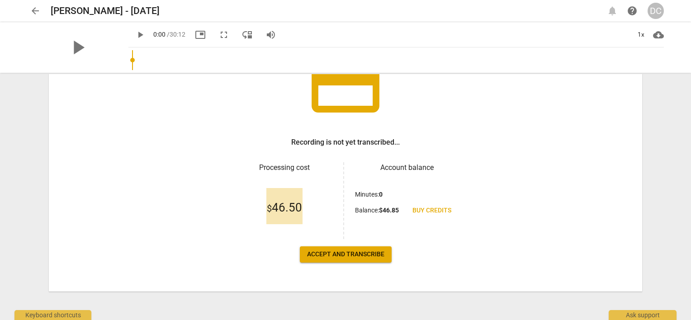
scroll to position [88, 0]
click at [372, 256] on span "Accept and transcribe" at bounding box center [345, 254] width 77 height 9
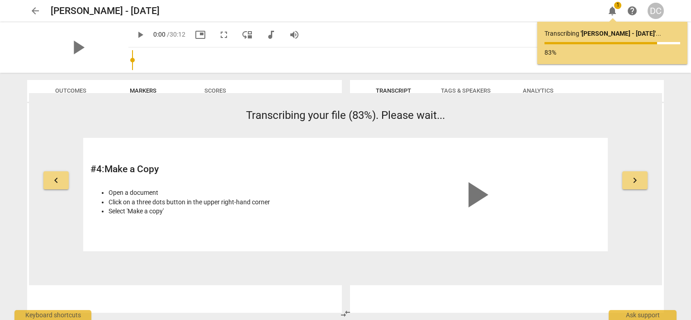
click at [30, 10] on span "arrow_back" at bounding box center [35, 10] width 11 height 11
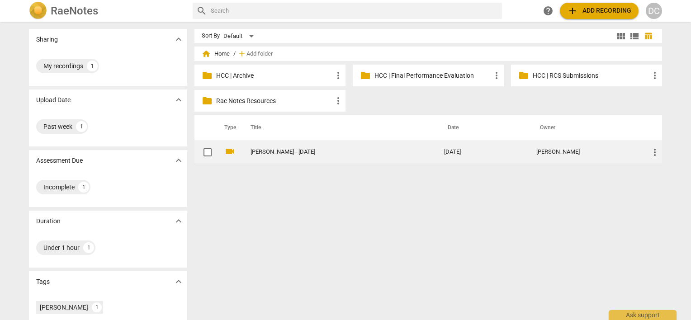
click at [301, 152] on link "[PERSON_NAME] - [DATE]" at bounding box center [330, 152] width 161 height 7
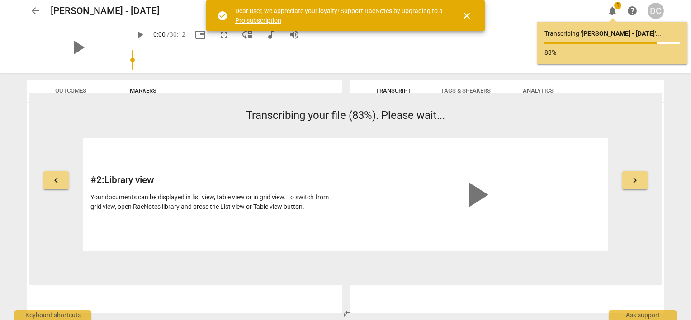
click at [37, 12] on span "arrow_back" at bounding box center [35, 10] width 11 height 11
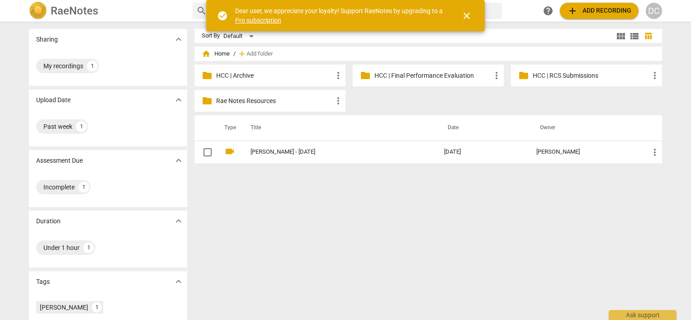
click at [417, 75] on p "HCC | Final Performance Evaluation" at bounding box center [432, 75] width 117 height 9
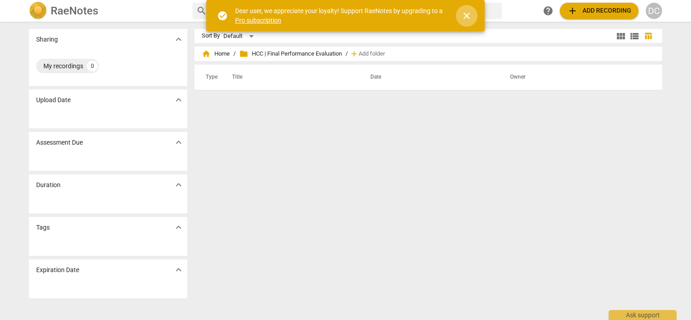
click at [467, 14] on span "close" at bounding box center [466, 15] width 11 height 11
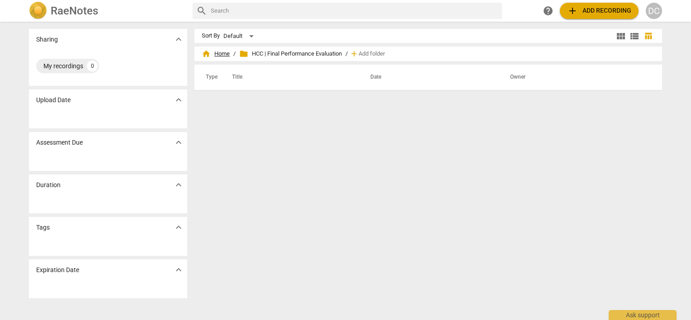
click at [219, 53] on span "home Home" at bounding box center [216, 53] width 28 height 9
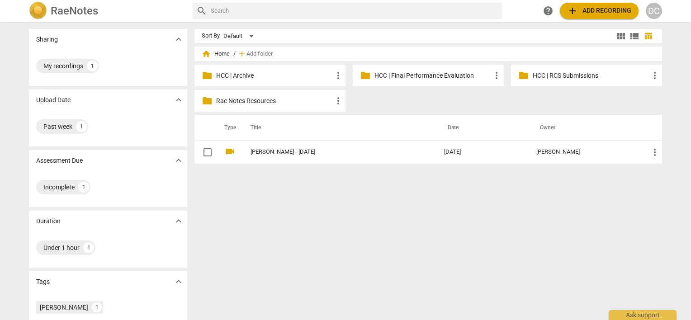
click at [563, 75] on p "HCC | RCS Submissions" at bounding box center [591, 75] width 117 height 9
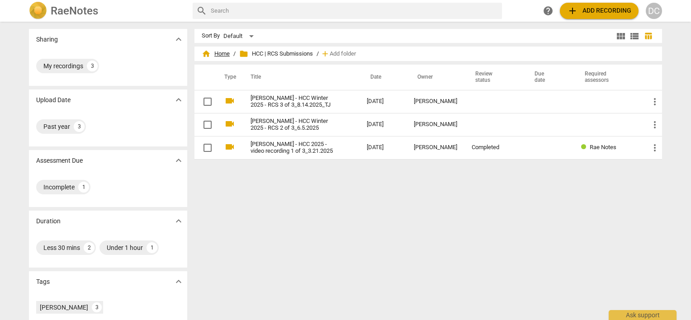
click at [215, 52] on span "home Home" at bounding box center [216, 53] width 28 height 9
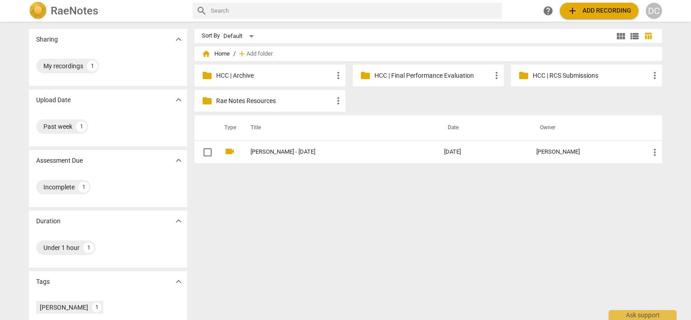
click at [217, 76] on p "HCC | Archive" at bounding box center [274, 75] width 117 height 9
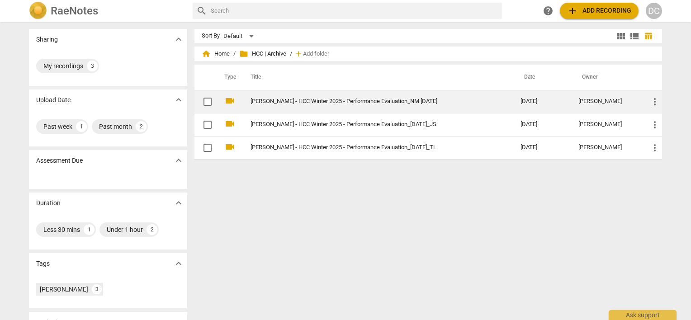
click at [278, 104] on link "Dina M Coppola - HCC Winter 2025 - Performance Evaluation_NM 9 22 2025" at bounding box center [368, 101] width 237 height 7
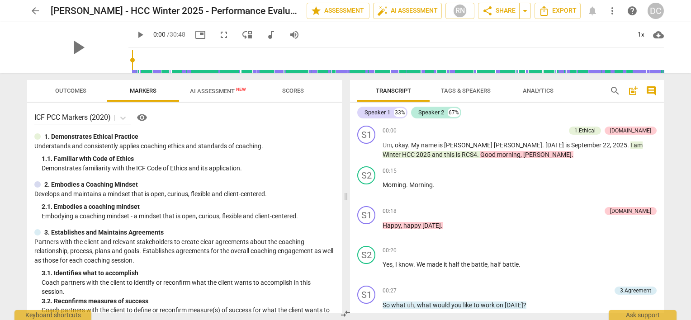
click at [208, 89] on span "AI Assessment New" at bounding box center [218, 91] width 56 height 7
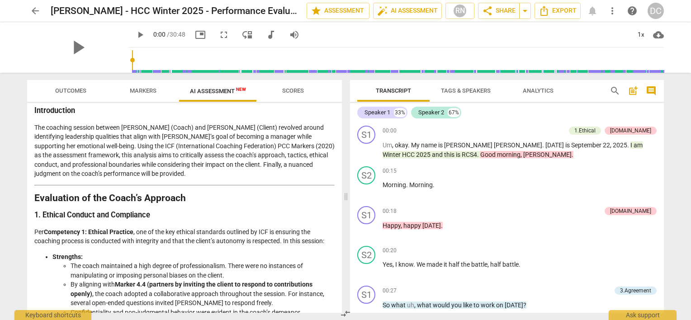
scroll to position [94, 0]
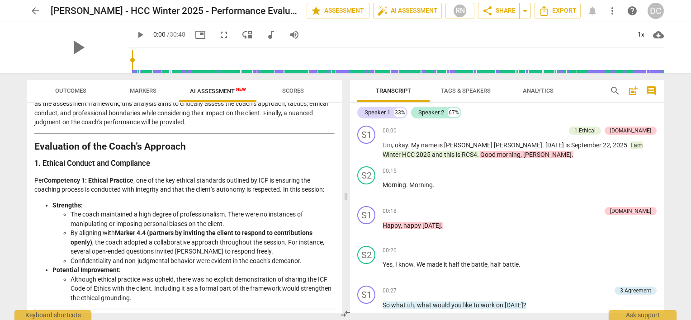
click at [542, 93] on span "Analytics" at bounding box center [538, 90] width 31 height 7
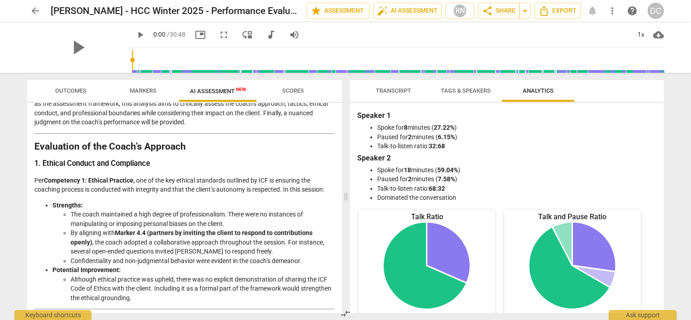
click at [40, 15] on span "arrow_back" at bounding box center [35, 10] width 11 height 11
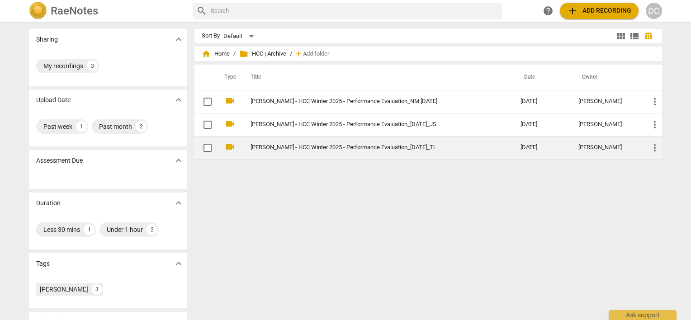
click at [274, 149] on link "Dina M. Coppola - HCC Winter 2025 - Performance Evaluation_8.27.2025_TL" at bounding box center [368, 147] width 237 height 7
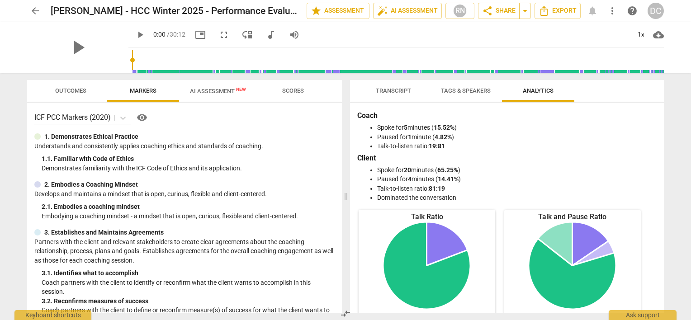
click at [465, 92] on span "Tags & Speakers" at bounding box center [466, 90] width 50 height 7
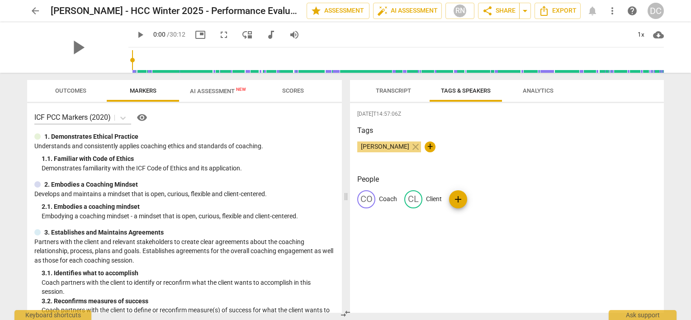
click at [34, 8] on span "arrow_back" at bounding box center [35, 10] width 11 height 11
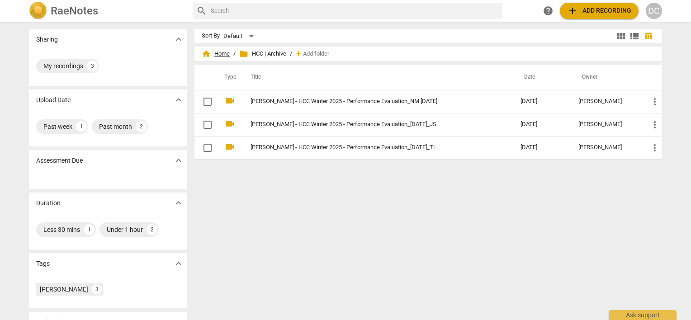
click at [213, 51] on span "home Home" at bounding box center [216, 53] width 28 height 9
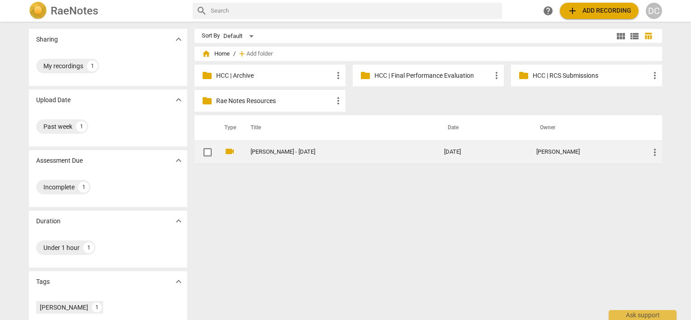
click at [281, 150] on link "[PERSON_NAME] - [DATE]" at bounding box center [330, 152] width 161 height 7
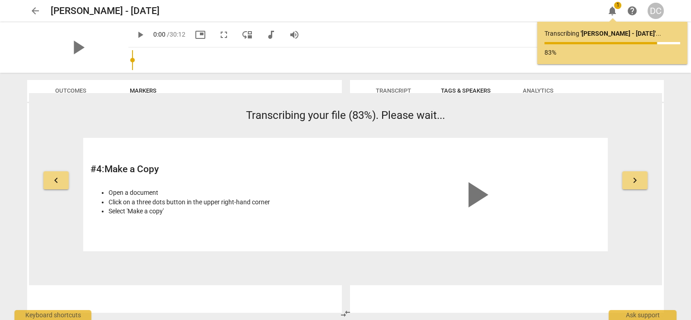
click at [33, 6] on span "arrow_back" at bounding box center [35, 10] width 11 height 11
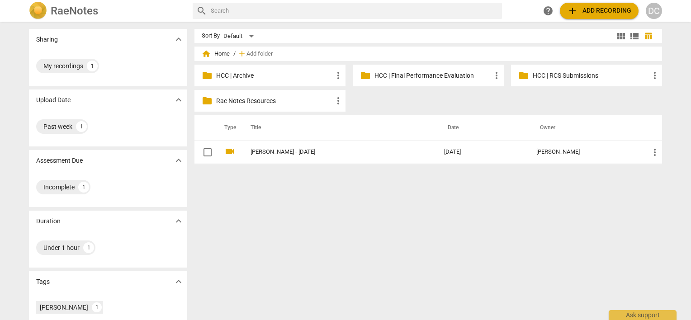
click at [242, 79] on p "HCC | Archive" at bounding box center [274, 75] width 117 height 9
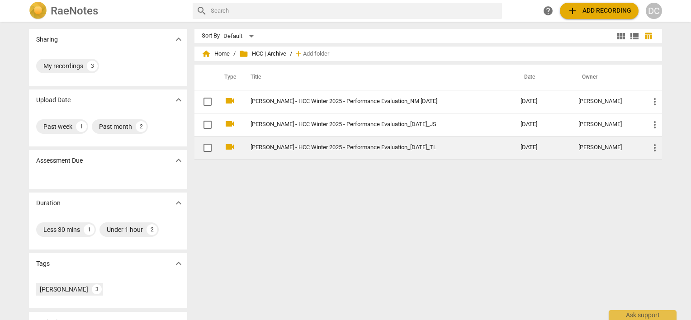
click at [307, 147] on link "Dina M. Coppola - HCC Winter 2025 - Performance Evaluation_8.27.2025_TL" at bounding box center [368, 147] width 237 height 7
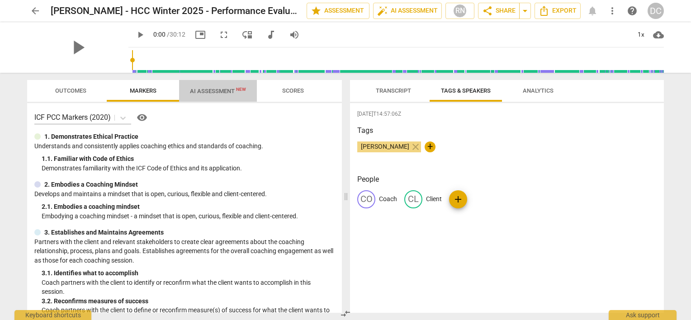
click at [211, 89] on span "AI Assessment New" at bounding box center [218, 91] width 56 height 7
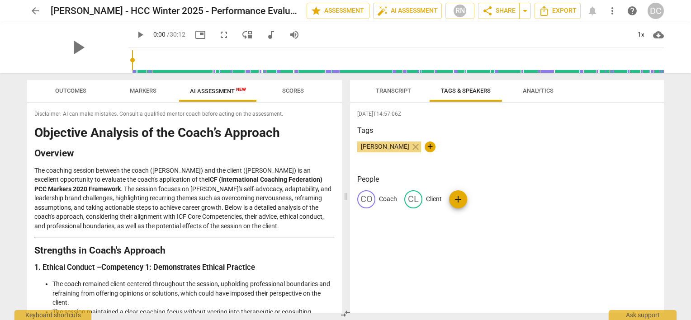
click at [289, 90] on span "Scores" at bounding box center [293, 90] width 22 height 7
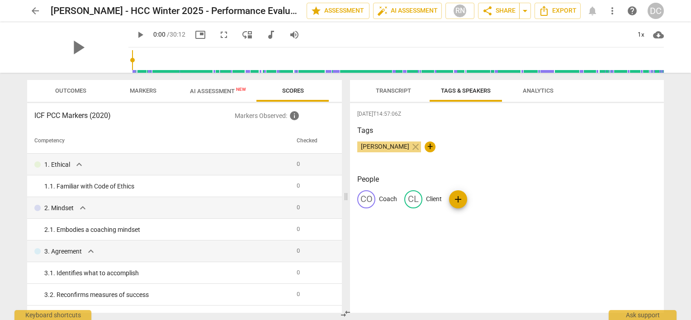
click at [224, 87] on span "AI Assessment New" at bounding box center [218, 91] width 78 height 14
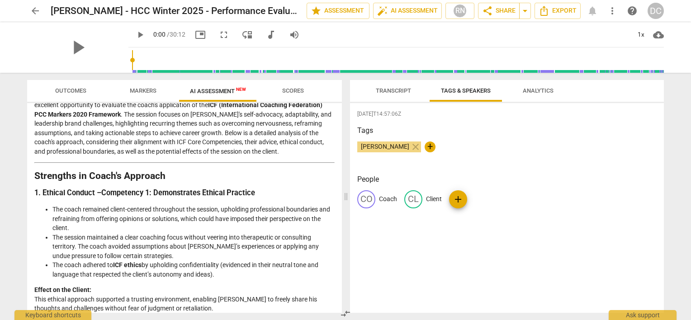
scroll to position [90, 0]
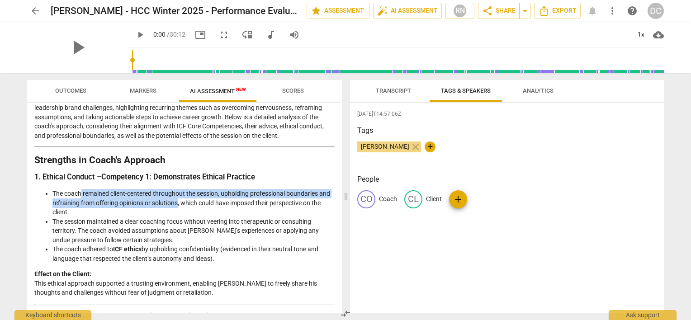
drag, startPoint x: 82, startPoint y: 193, endPoint x: 178, endPoint y: 205, distance: 96.6
click at [178, 205] on li "The coach remained client-centered throughout the session, upholding profession…" at bounding box center [193, 203] width 282 height 28
copy li "remained client-centered throughout the session, upholding professional boundar…"
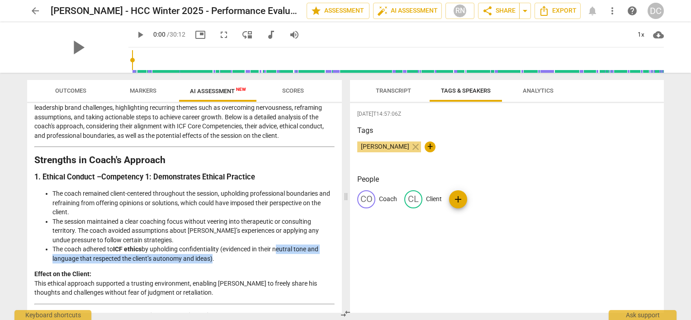
drag, startPoint x: 277, startPoint y: 249, endPoint x: 212, endPoint y: 259, distance: 66.2
click at [212, 259] on li "The coach adhered to ICF ethics by upholding confidentiality (evidenced in thei…" at bounding box center [193, 254] width 282 height 19
copy li "neutral tone and language that respected the client’s autonomy and ideas"
click at [163, 204] on li "The coach remained client-centered throughout the session, upholding profession…" at bounding box center [193, 203] width 282 height 28
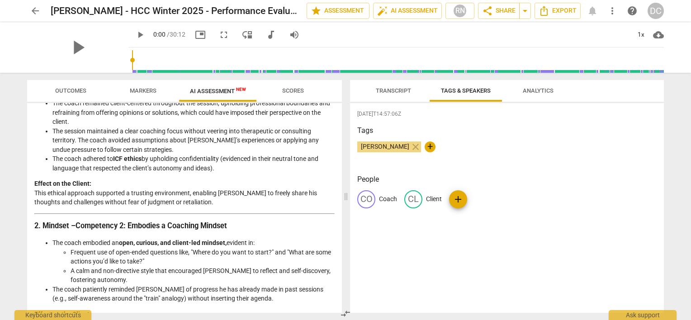
scroll to position [226, 0]
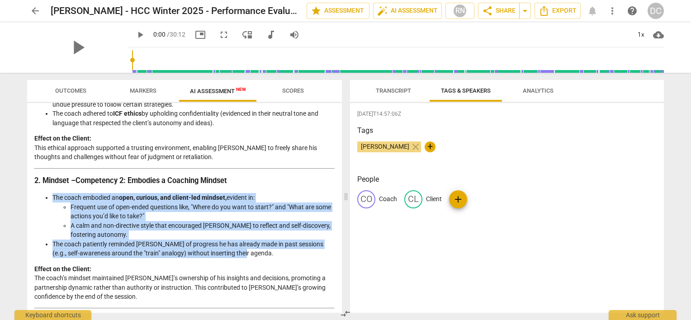
drag, startPoint x: 51, startPoint y: 197, endPoint x: 274, endPoint y: 254, distance: 230.1
click at [274, 254] on ul "The coach embodied an open, curious, and client-led mindset, evident in: Freque…" at bounding box center [184, 225] width 300 height 65
copy ul "The coach embodied an open, curious, and client-led mindset, evident in: Freque…"
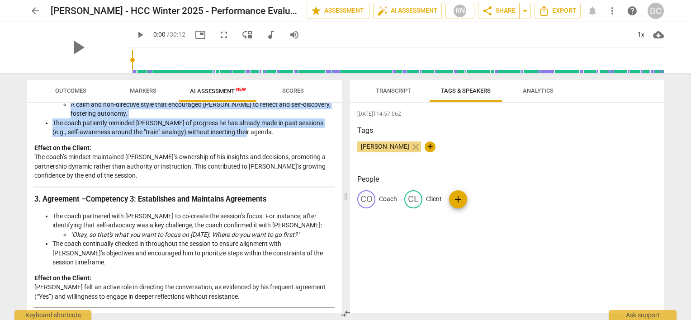
scroll to position [362, 0]
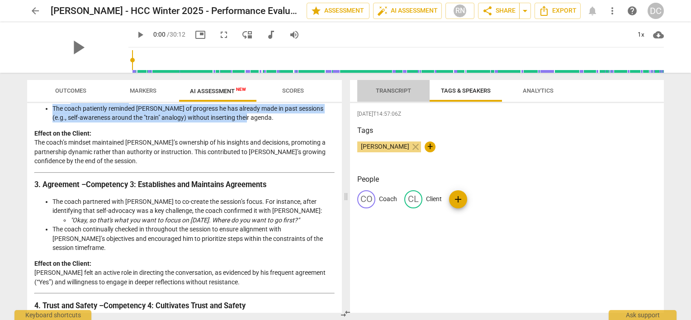
drag, startPoint x: 403, startPoint y: 90, endPoint x: 454, endPoint y: 159, distance: 85.4
click at [403, 90] on span "Transcript" at bounding box center [393, 90] width 35 height 7
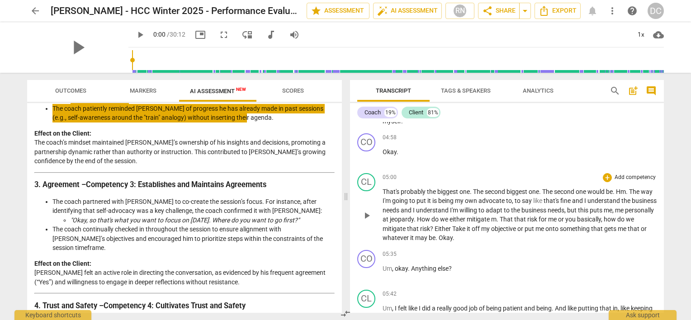
scroll to position [904, 0]
